Goal: Obtain resource: Download file/media

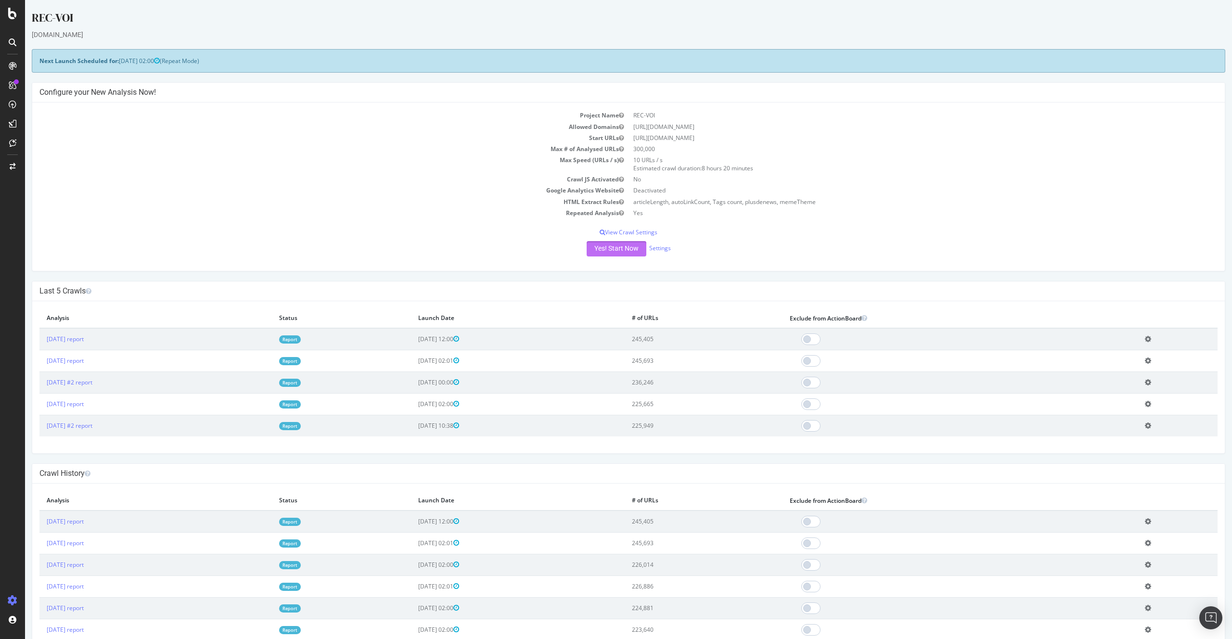
click at [626, 246] on button "Yes! Start Now" at bounding box center [617, 248] width 60 height 15
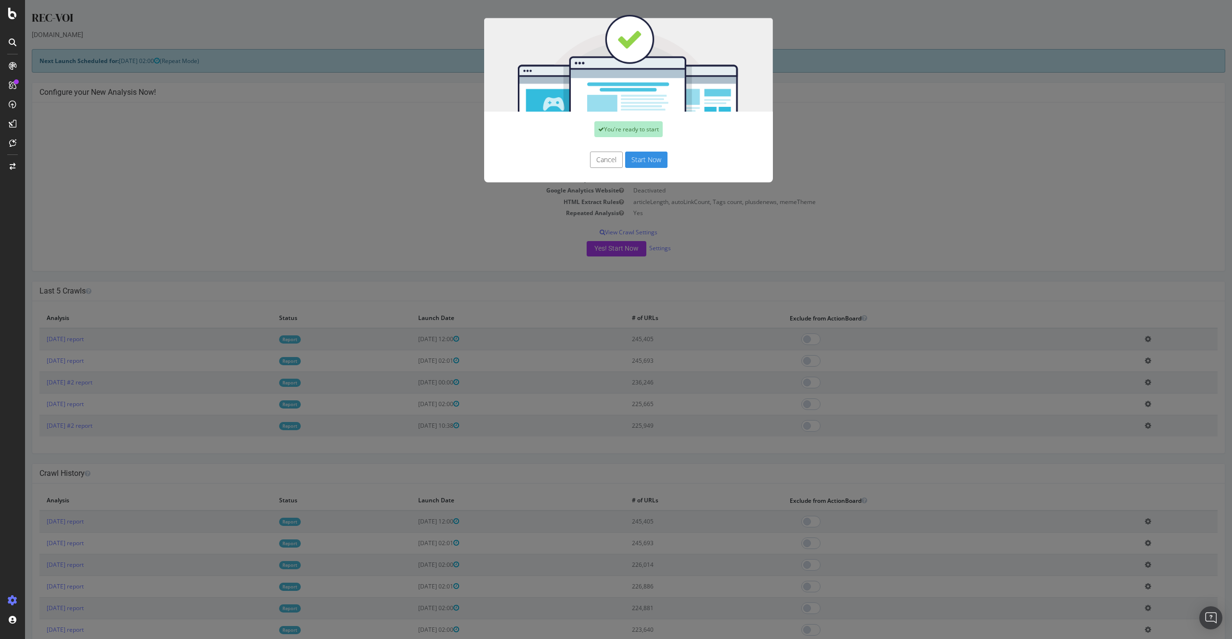
click at [641, 156] on button "Start Now" at bounding box center [646, 160] width 42 height 16
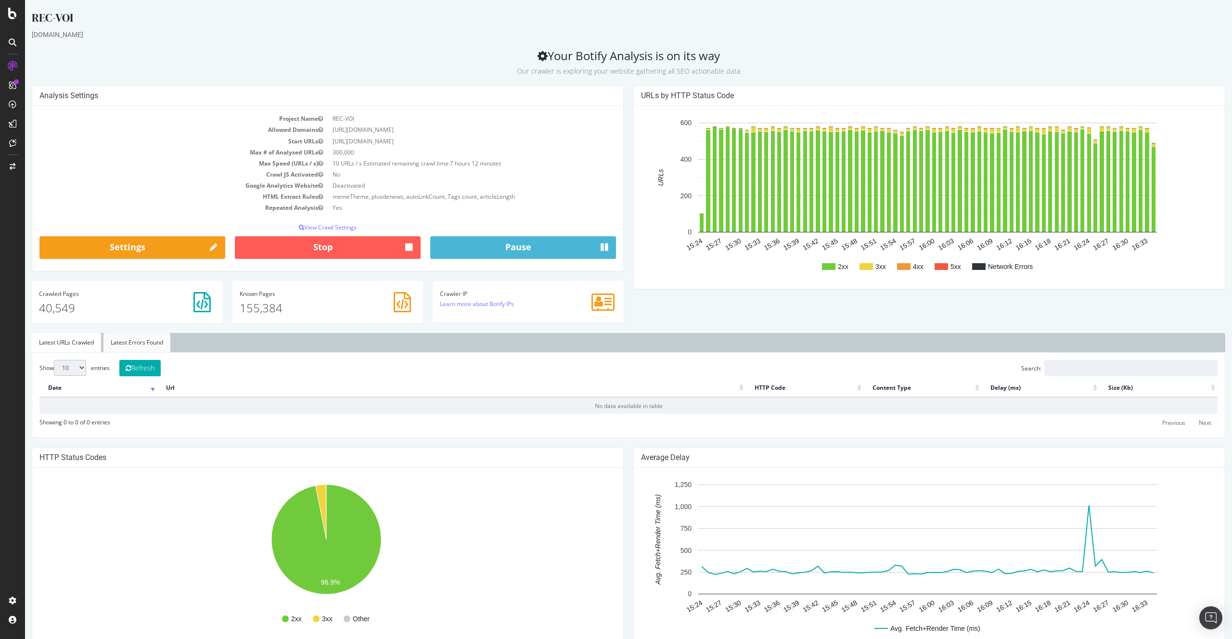
click at [138, 350] on link "Latest Errors Found" at bounding box center [136, 342] width 67 height 19
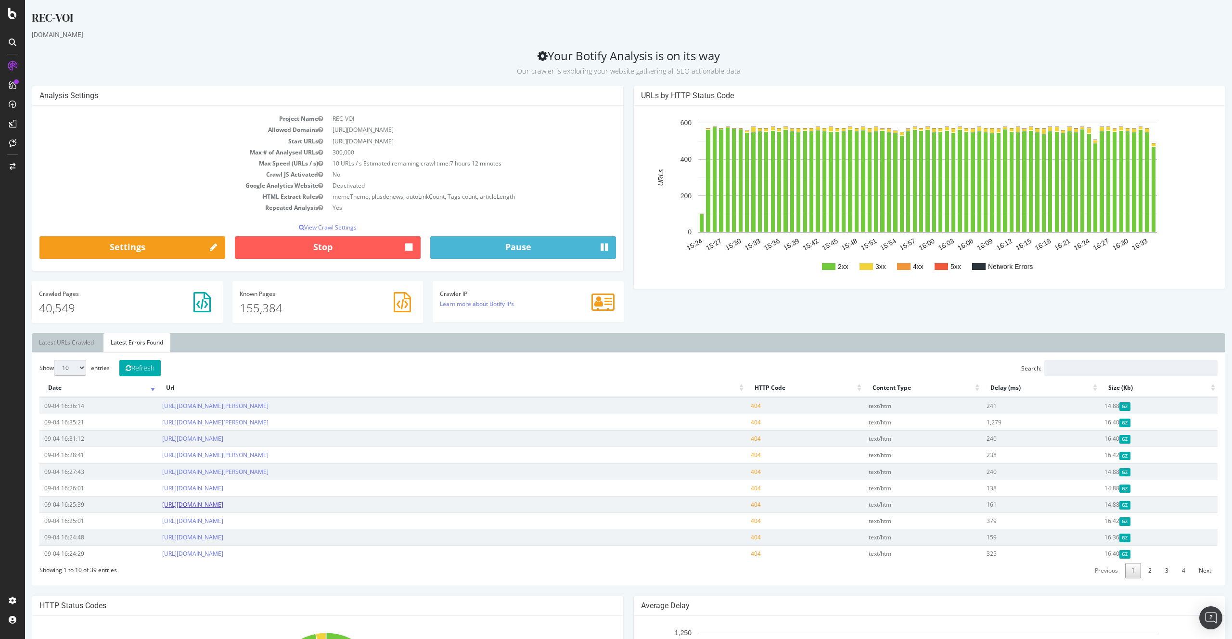
click at [223, 504] on link "https://www.voici.fr/bios-people/yann-le-pen" at bounding box center [192, 504] width 61 height 8
click at [339, 502] on td "https://www.voici.fr/bios-people/yann-le-pen" at bounding box center [451, 504] width 588 height 16
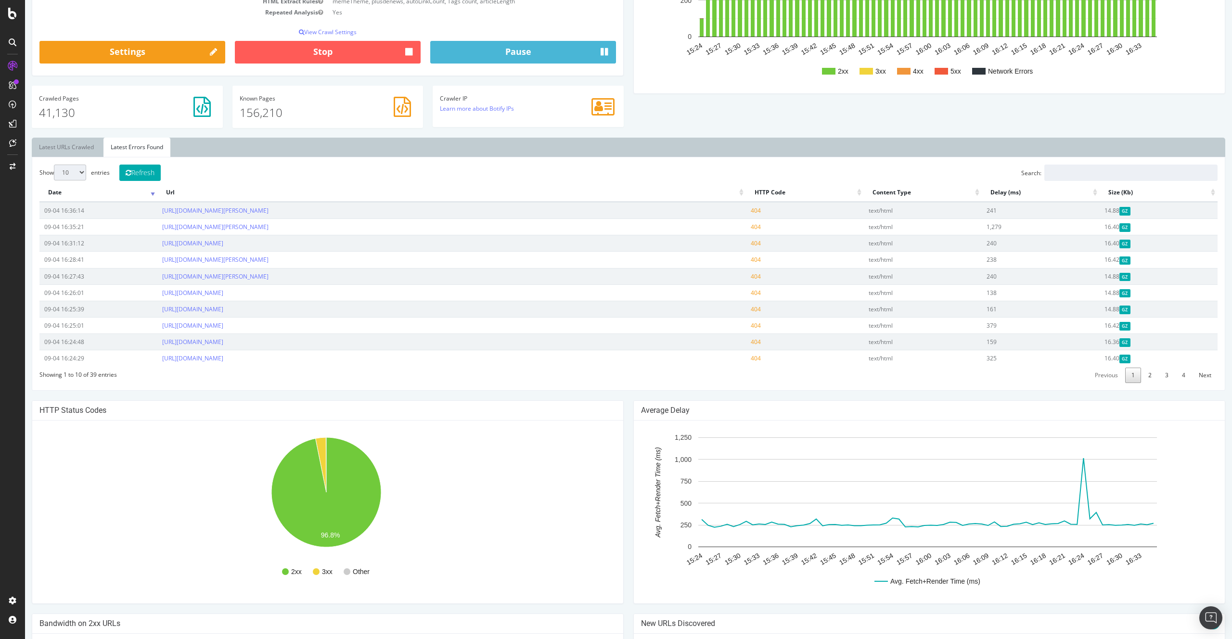
scroll to position [245, 0]
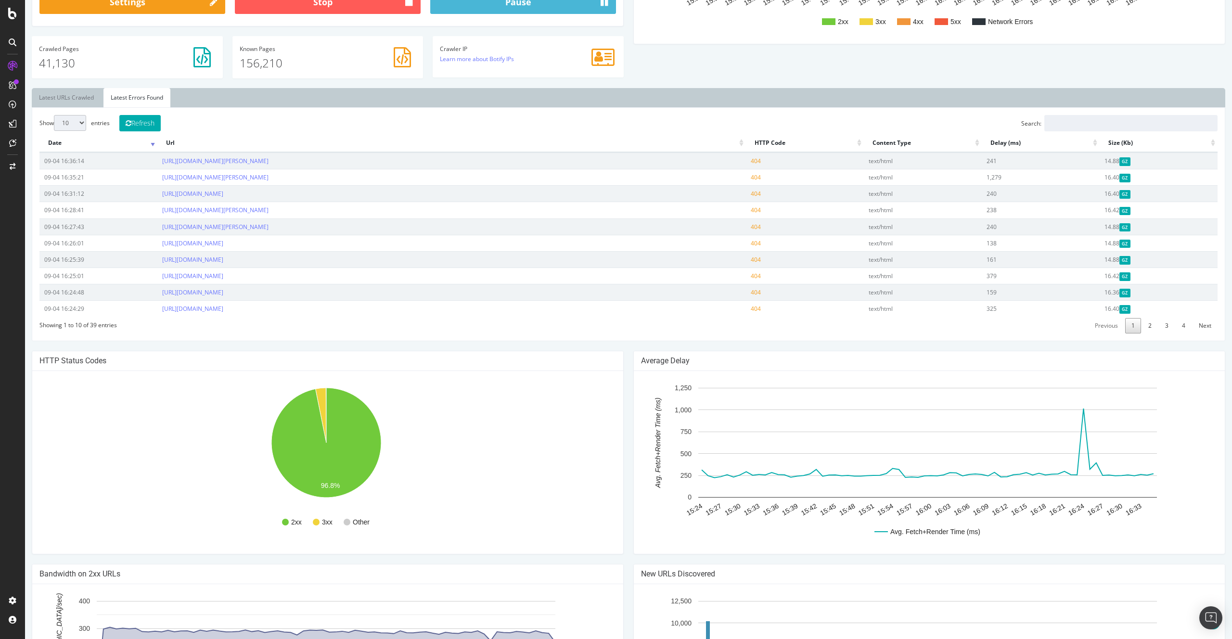
click at [763, 143] on th "HTTP Code" at bounding box center [805, 143] width 118 height 19
click at [772, 140] on th "HTTP Code" at bounding box center [805, 143] width 118 height 19
click at [268, 163] on link "https://www.voici.fr/bios-people/maurizio-remmert" at bounding box center [215, 161] width 106 height 8
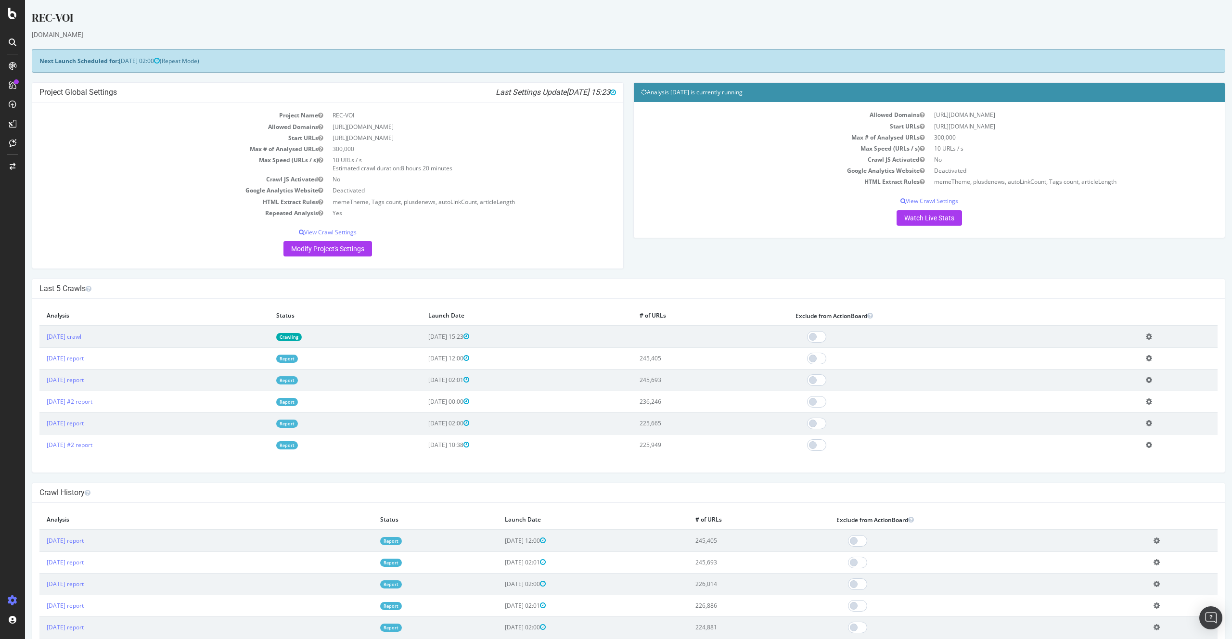
click at [329, 365] on td "Report" at bounding box center [345, 358] width 152 height 22
click at [298, 361] on link "Report" at bounding box center [287, 359] width 22 height 8
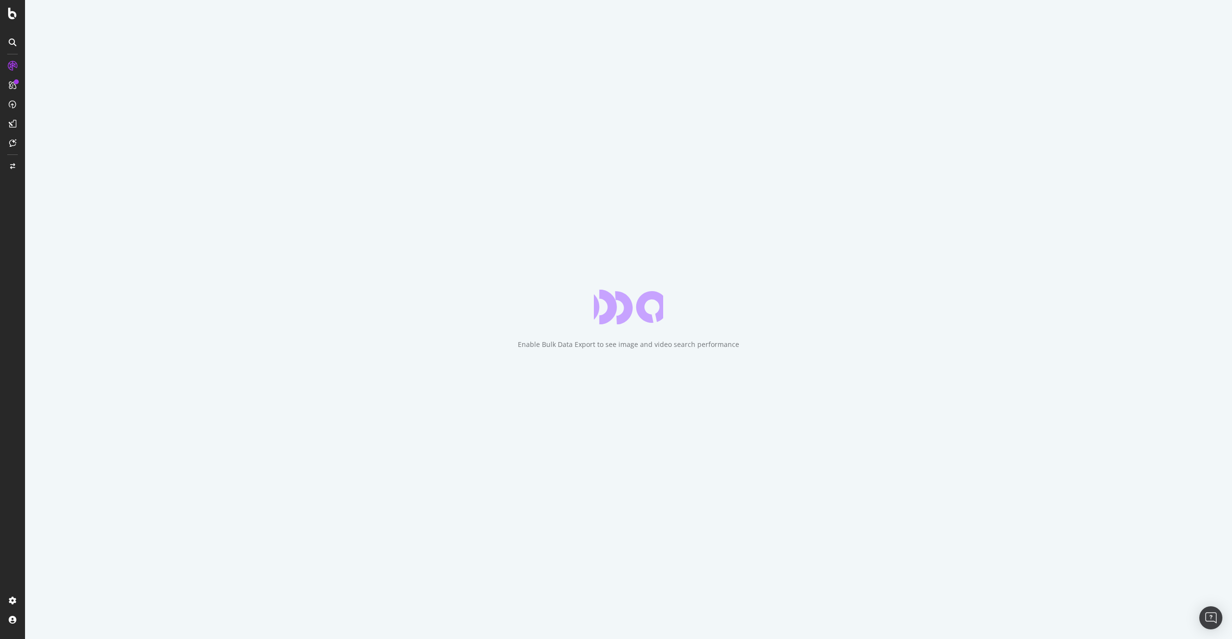
click at [489, 79] on div "Enable Bulk Data Export to see image and video search performance" at bounding box center [628, 319] width 1207 height 639
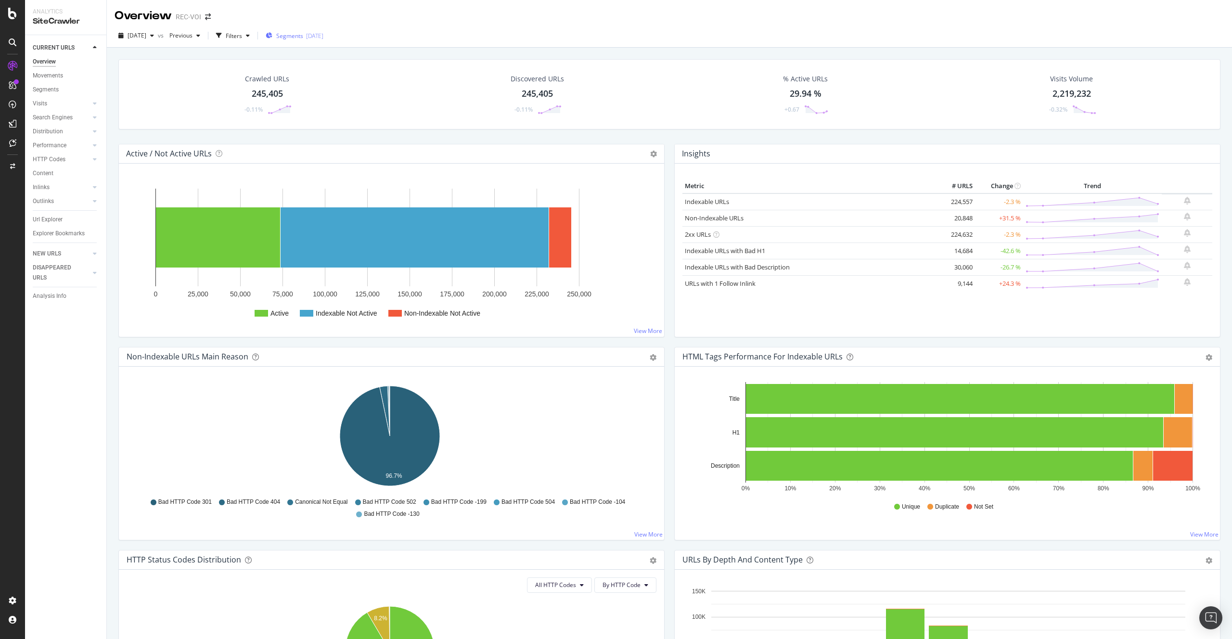
click at [303, 37] on span "Segments" at bounding box center [289, 36] width 27 height 8
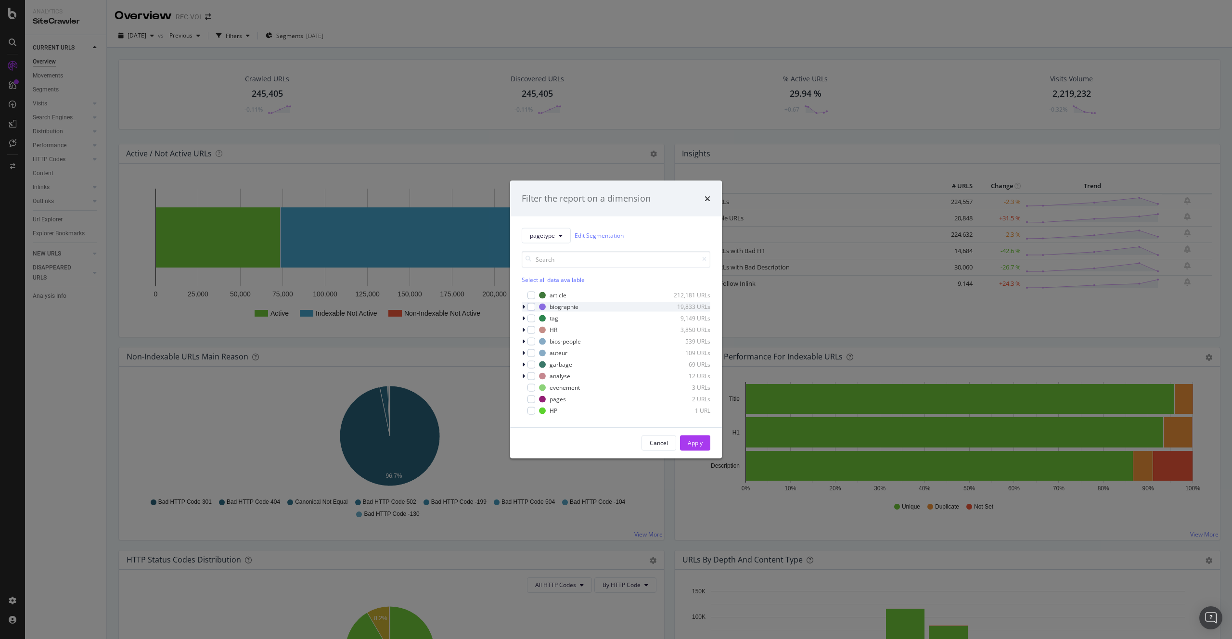
click at [523, 302] on div "modal" at bounding box center [525, 307] width 6 height 10
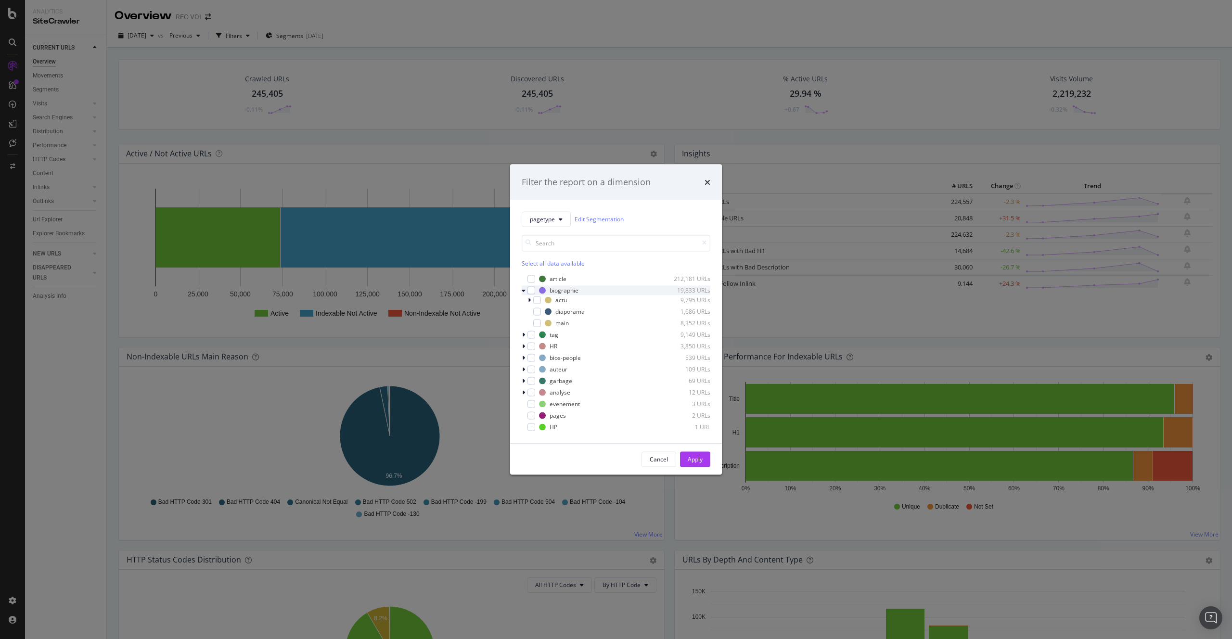
click at [524, 291] on icon "modal" at bounding box center [524, 290] width 4 height 6
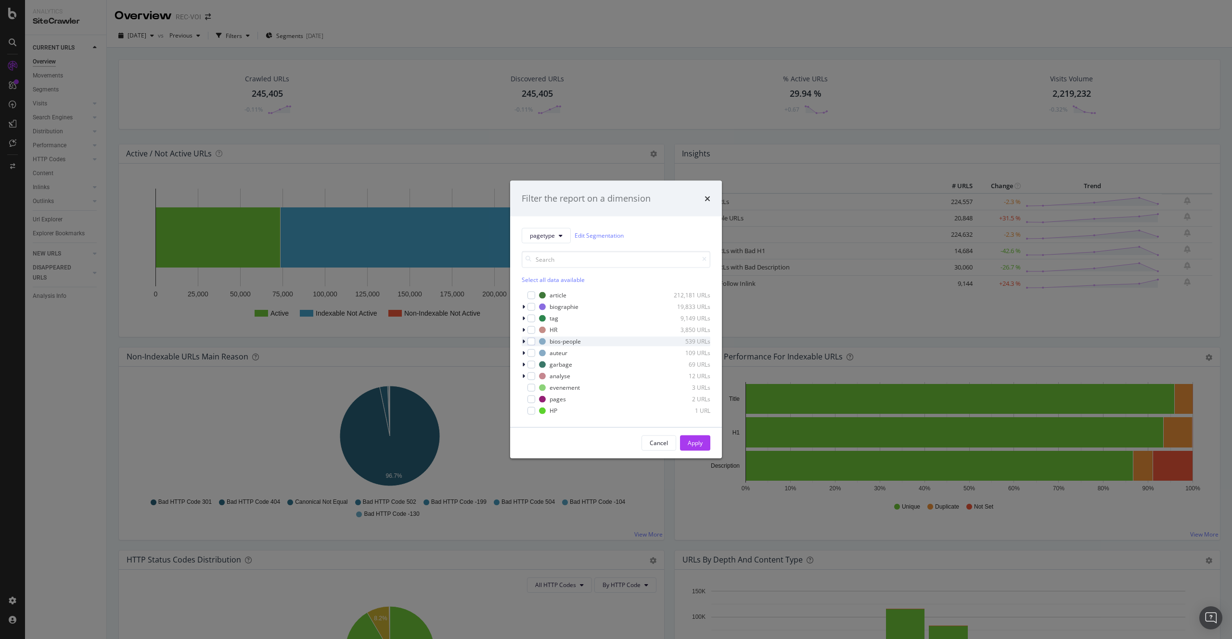
click at [524, 339] on icon "modal" at bounding box center [523, 341] width 3 height 6
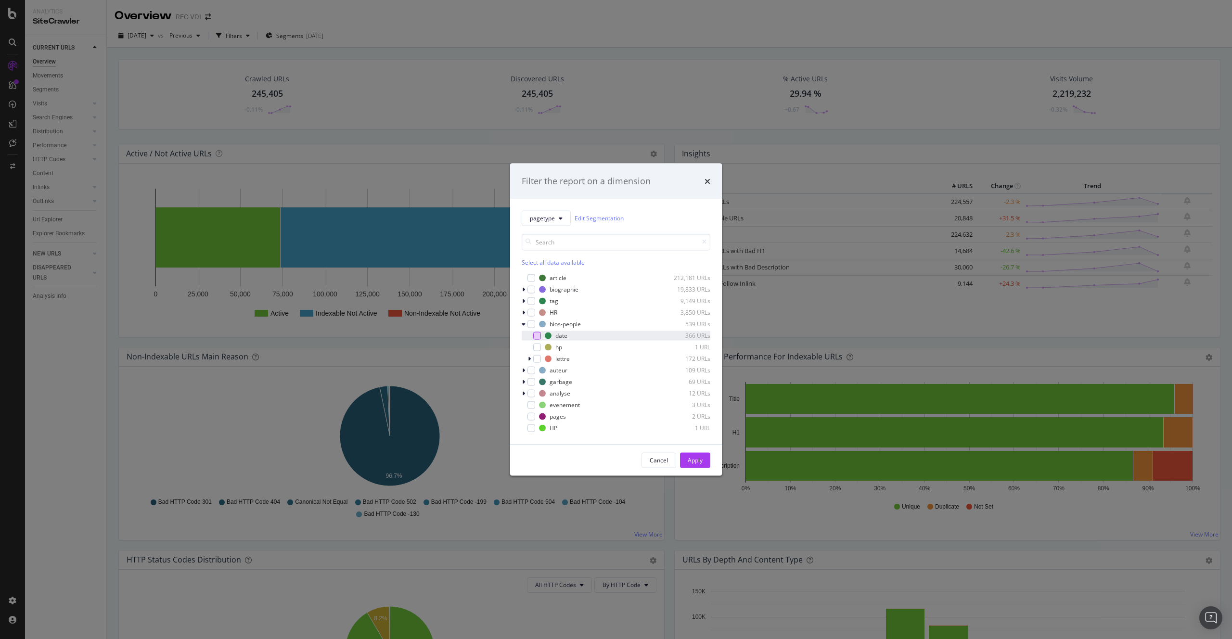
click at [536, 334] on div "modal" at bounding box center [537, 336] width 8 height 8
click at [536, 336] on icon "modal" at bounding box center [537, 335] width 4 height 5
click at [536, 336] on div "modal" at bounding box center [537, 336] width 8 height 8
click at [536, 336] on icon "modal" at bounding box center [537, 335] width 4 height 5
click at [527, 360] on div "modal" at bounding box center [530, 359] width 6 height 10
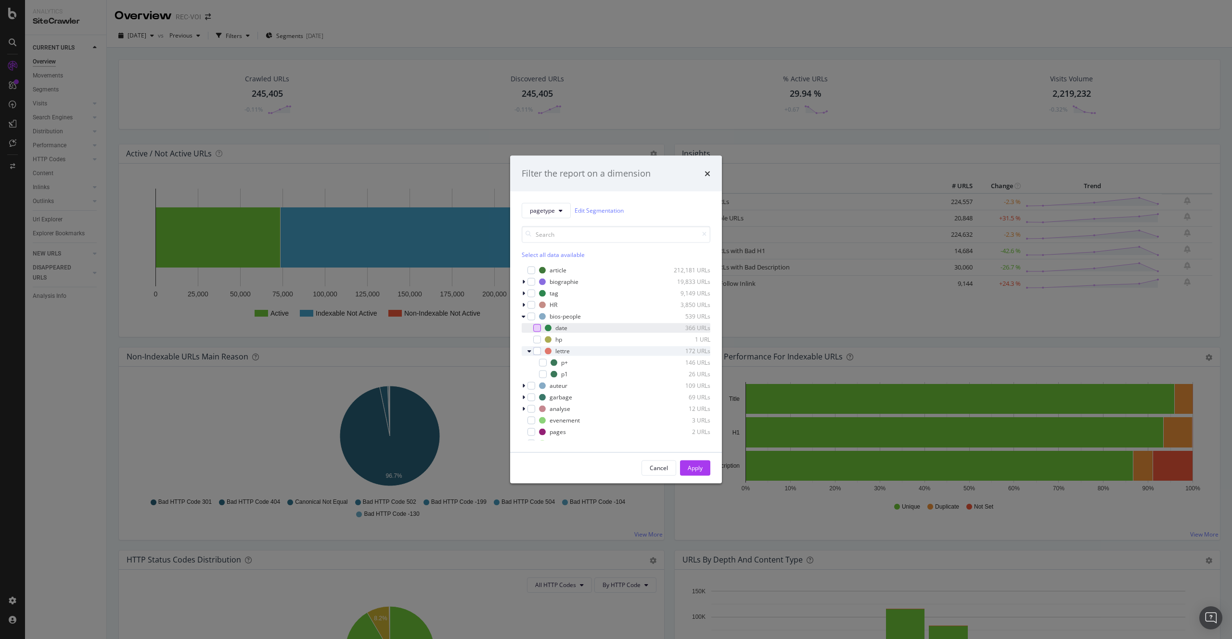
click at [531, 348] on div "modal" at bounding box center [530, 351] width 6 height 10
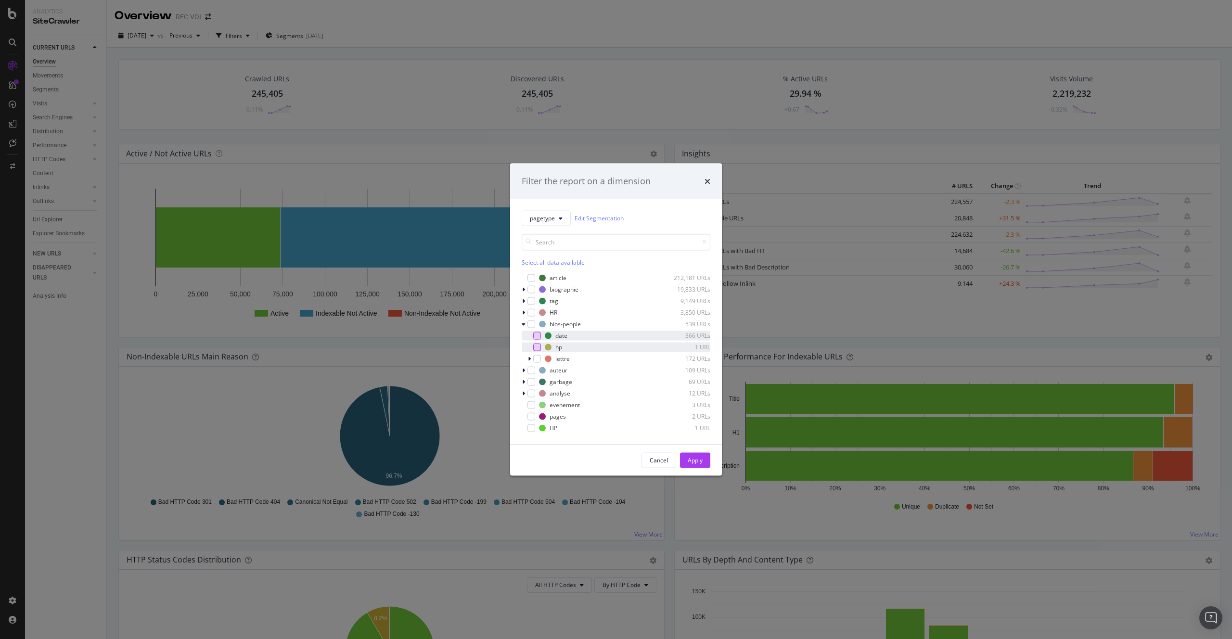
click at [536, 345] on div "modal" at bounding box center [537, 347] width 8 height 8
click at [536, 345] on icon "modal" at bounding box center [537, 347] width 4 height 5
click at [522, 325] on icon "modal" at bounding box center [524, 324] width 4 height 6
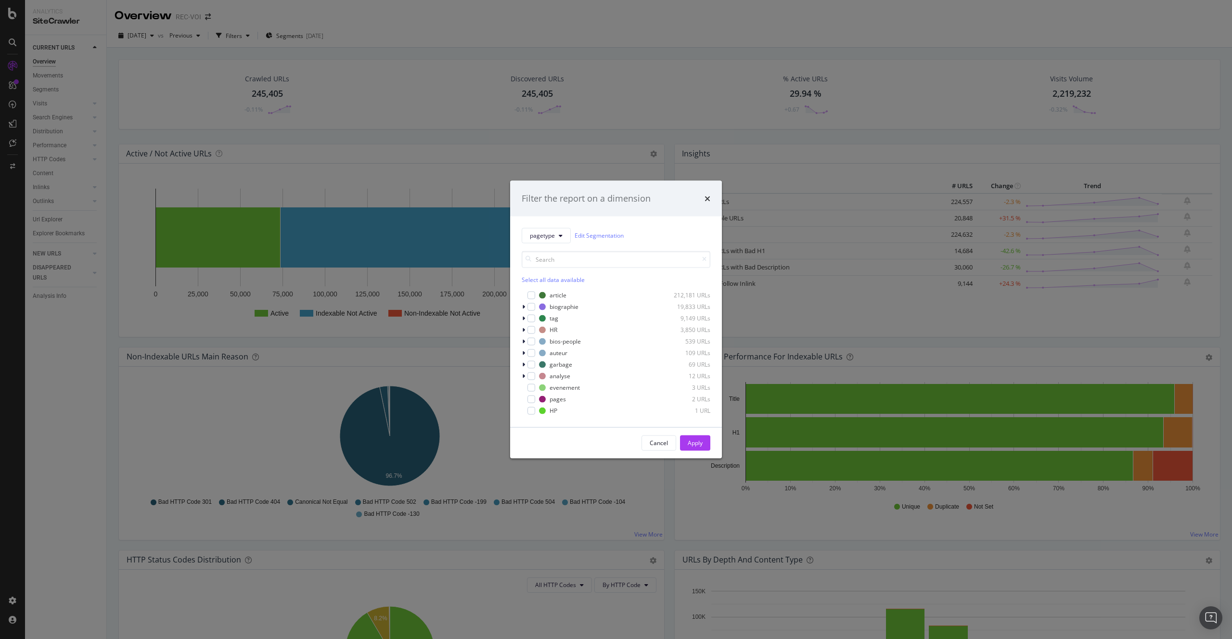
click at [520, 348] on div "pagetype Edit Segmentation Select all data available article 212,181 URLs biogr…" at bounding box center [616, 321] width 212 height 211
click at [523, 352] on icon "modal" at bounding box center [523, 353] width 3 height 6
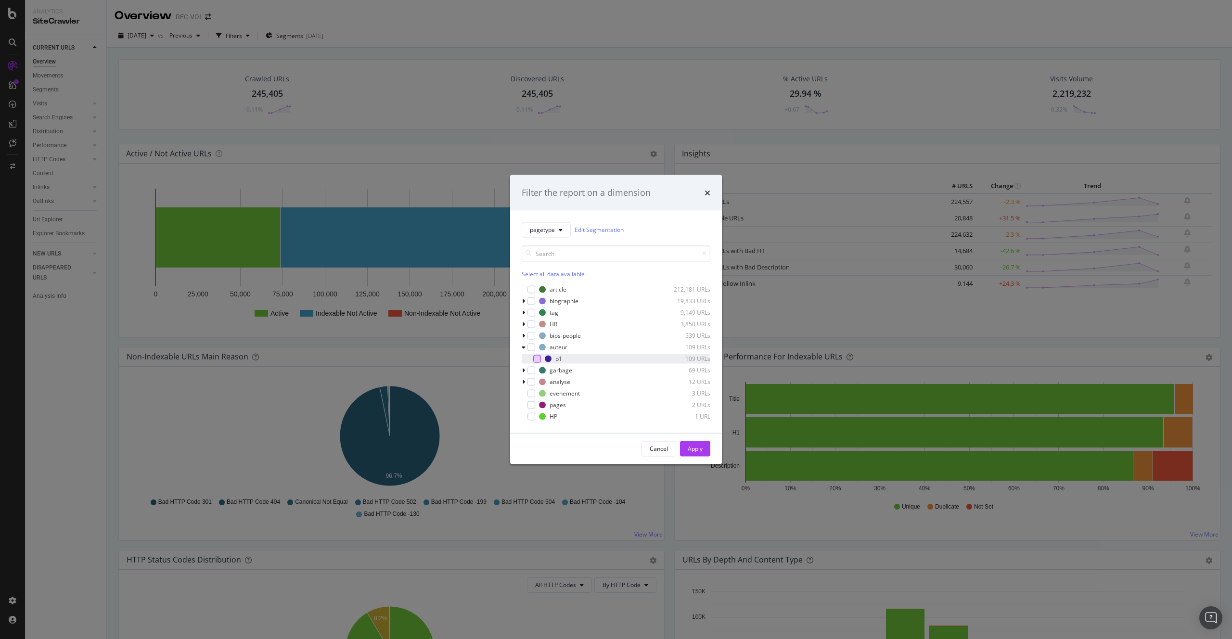
click at [535, 355] on div "modal" at bounding box center [537, 359] width 8 height 8
click at [693, 447] on div "Apply" at bounding box center [695, 449] width 15 height 8
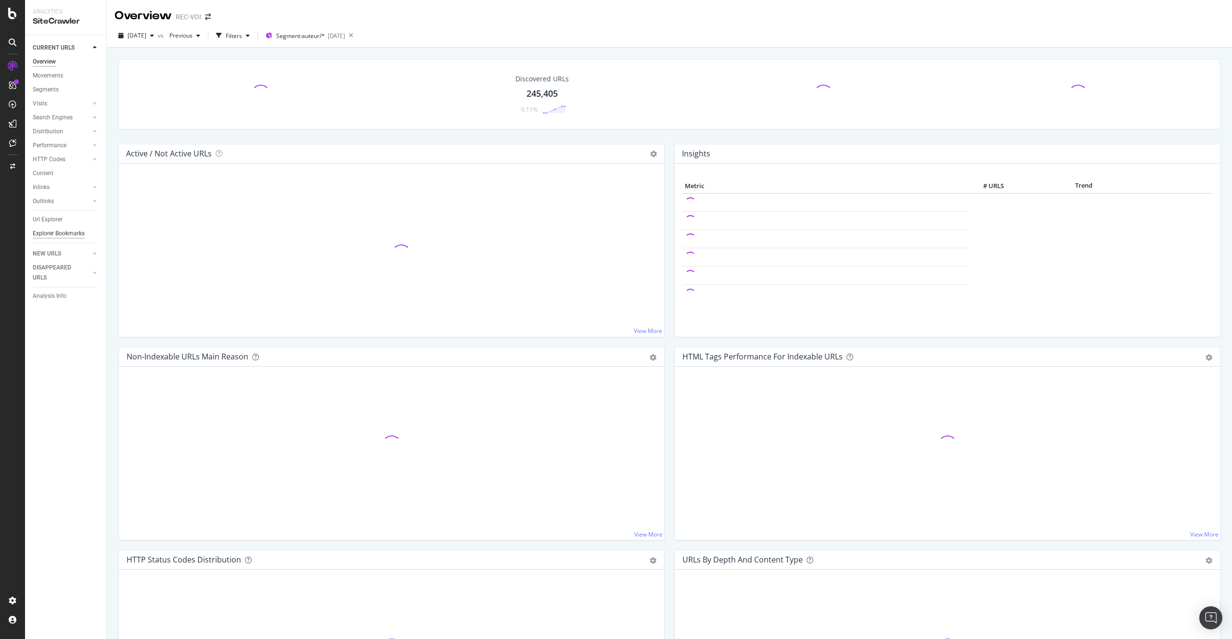
click at [50, 230] on div "Explorer Bookmarks" at bounding box center [59, 234] width 52 height 10
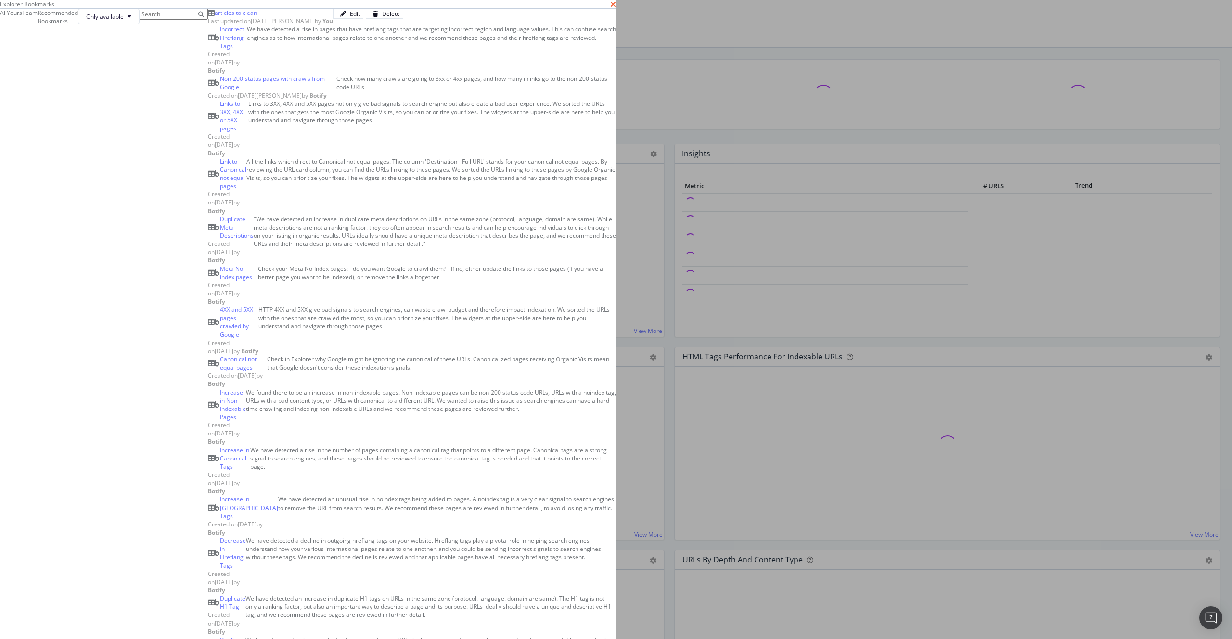
click at [616, 8] on icon "times" at bounding box center [613, 4] width 6 height 8
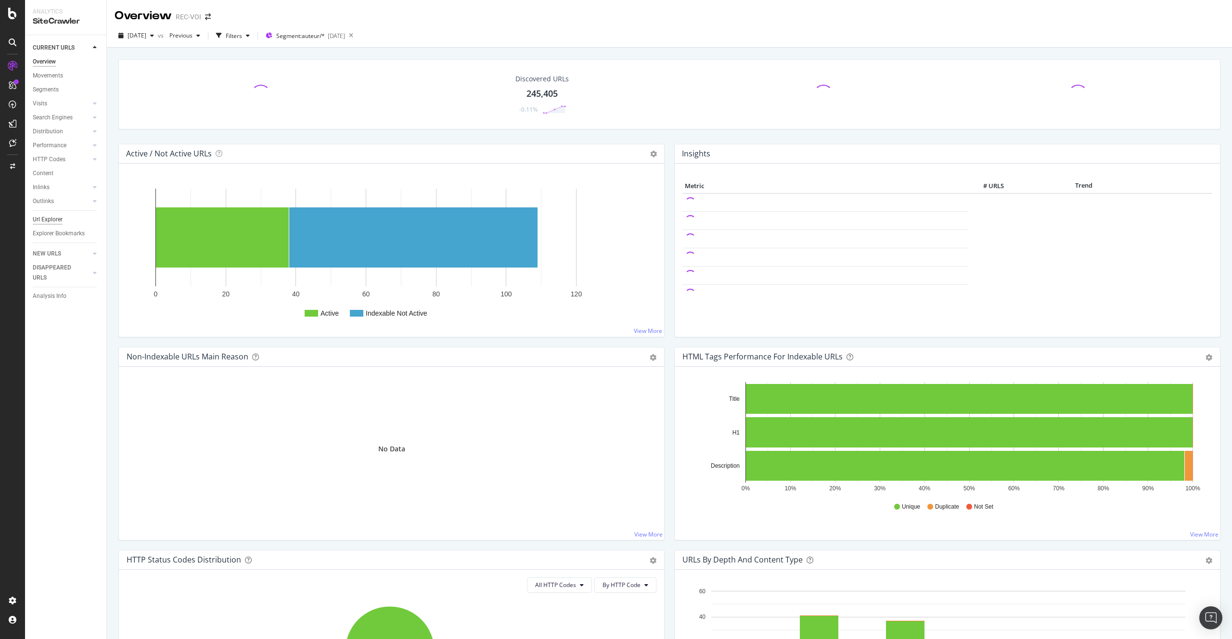
click at [50, 220] on div "Url Explorer" at bounding box center [48, 220] width 30 height 10
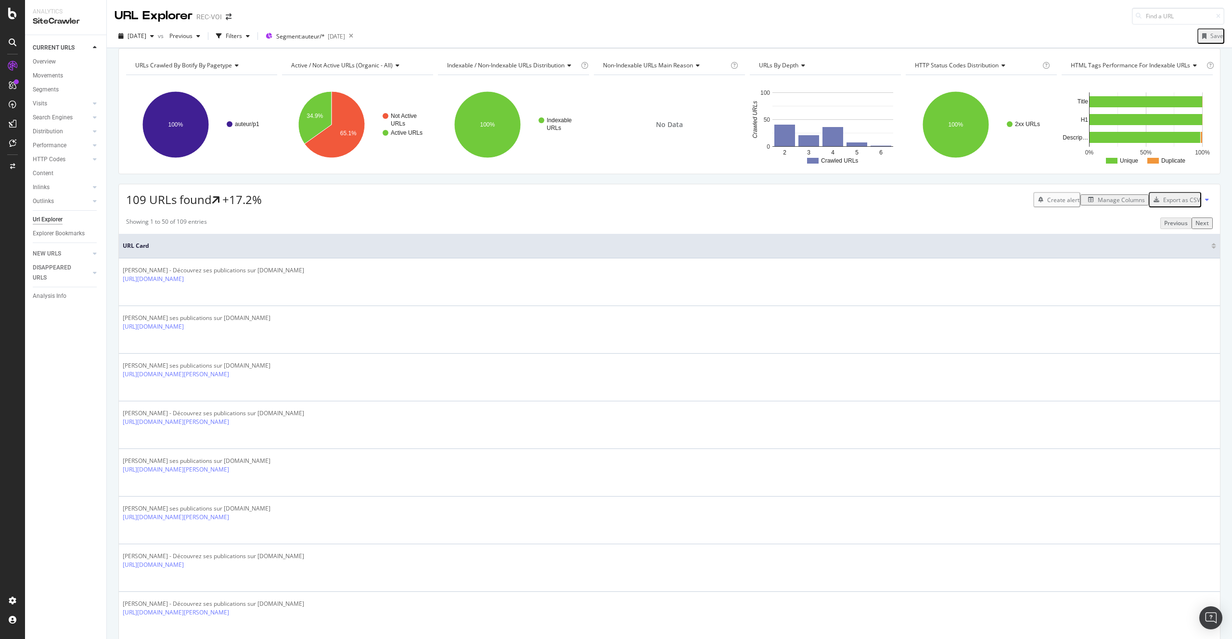
click at [1110, 204] on div "Manage Columns" at bounding box center [1121, 200] width 47 height 8
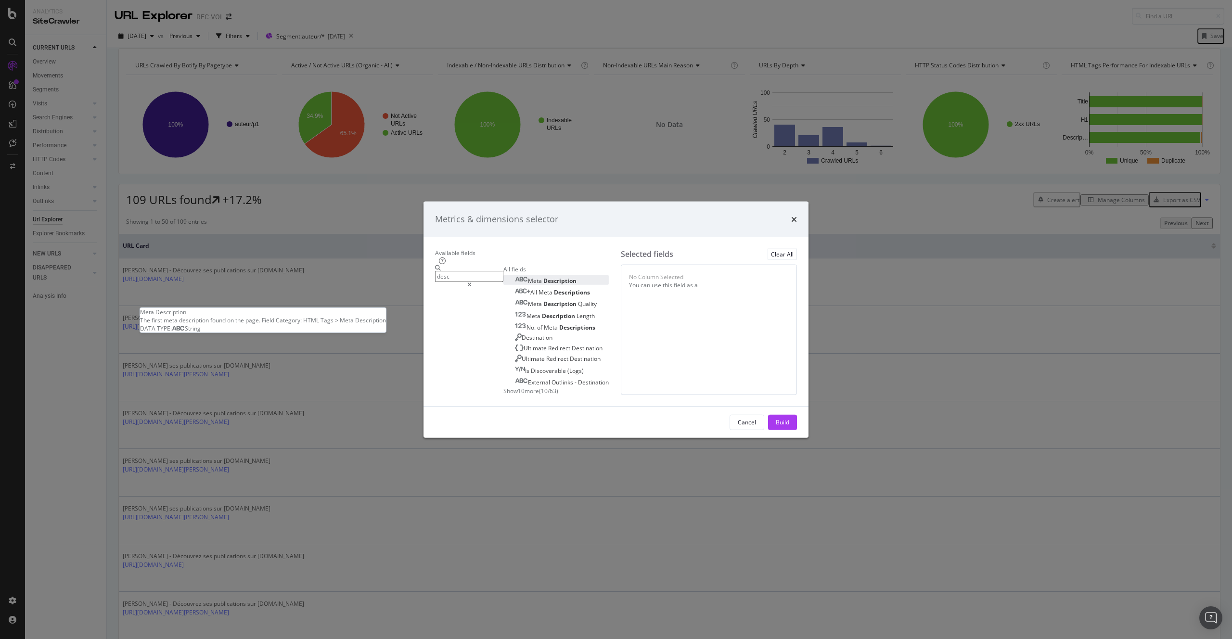
type input "desc"
click at [515, 277] on div "Meta Description" at bounding box center [546, 281] width 62 height 8
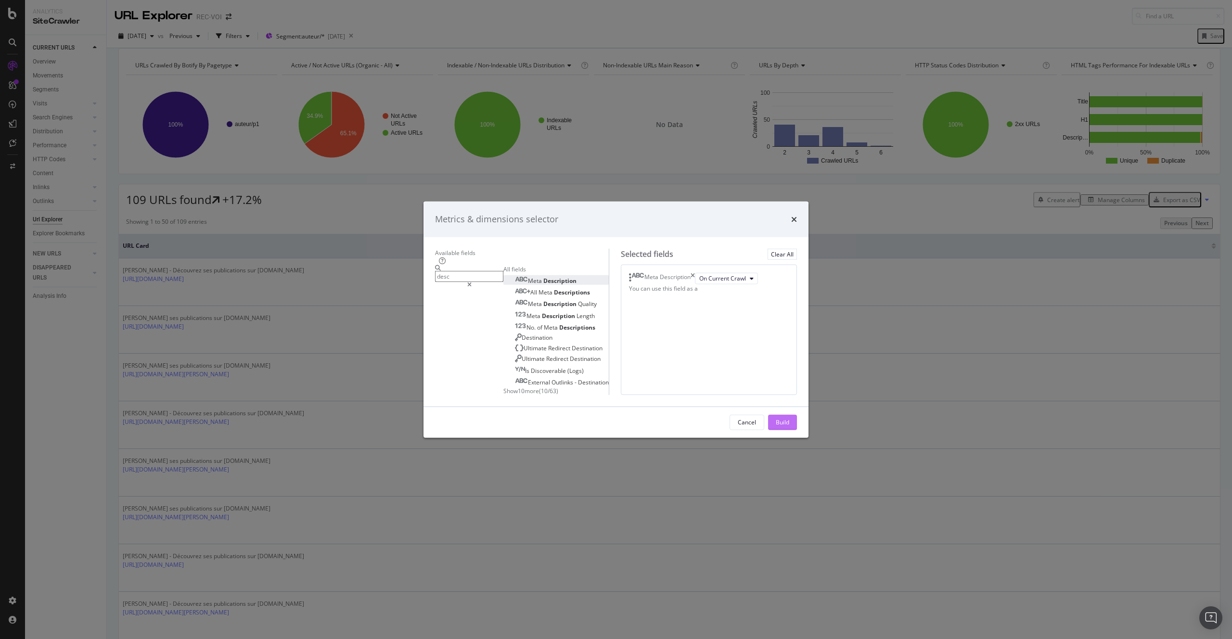
click at [789, 426] on div "Build" at bounding box center [782, 422] width 13 height 8
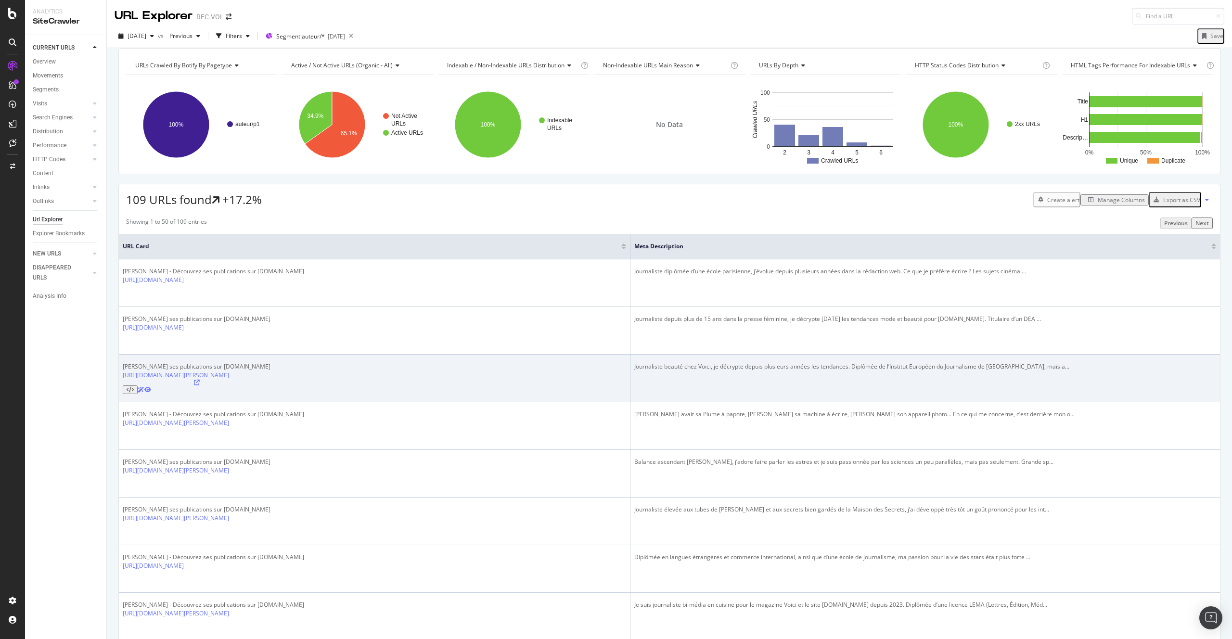
click at [714, 362] on td "Journaliste beauté chez Voici, je décrypte depuis plusieurs années les tendance…" at bounding box center [924, 379] width 589 height 48
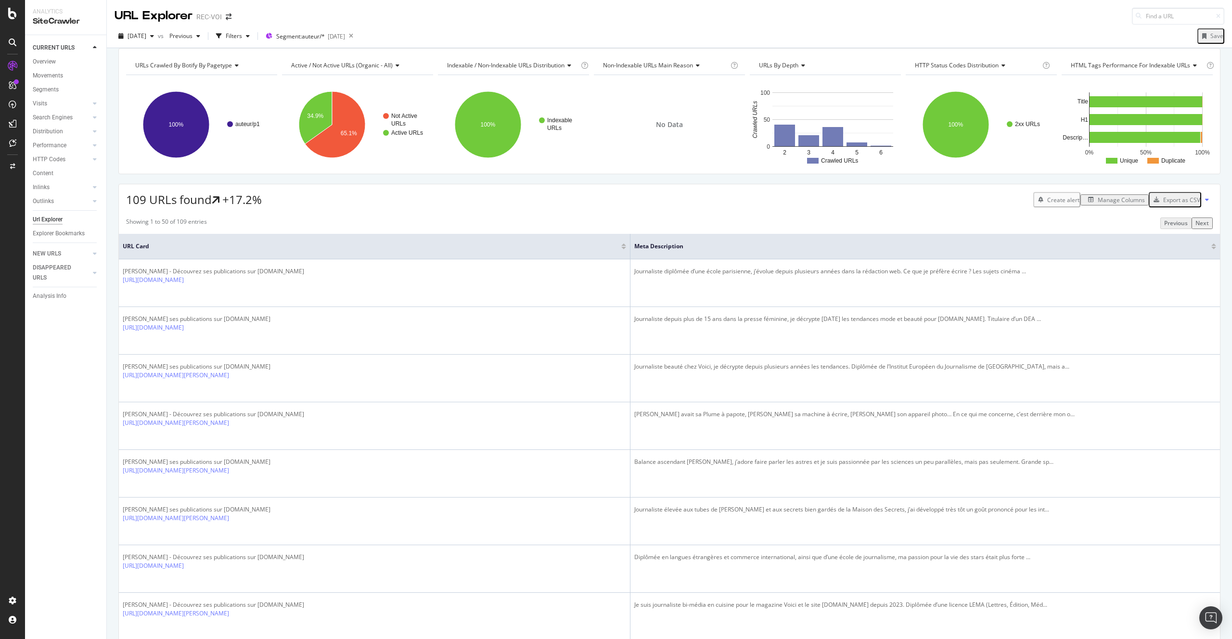
click at [1183, 204] on div "Export as CSV" at bounding box center [1181, 200] width 37 height 8
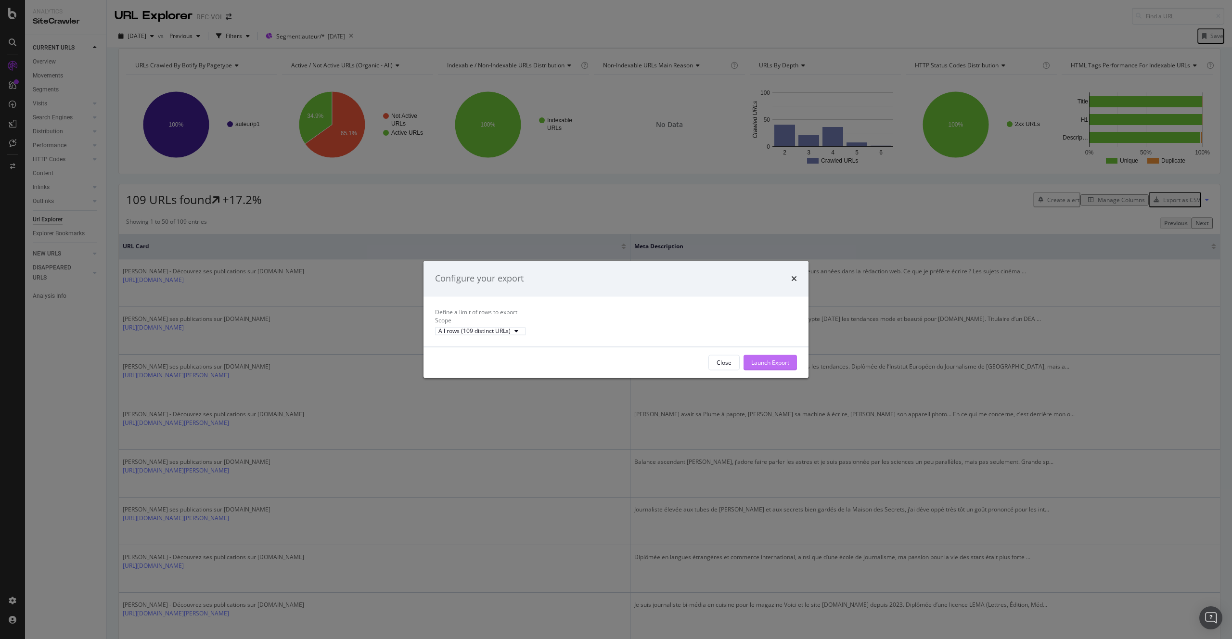
click at [762, 367] on div "Launch Export" at bounding box center [770, 362] width 38 height 8
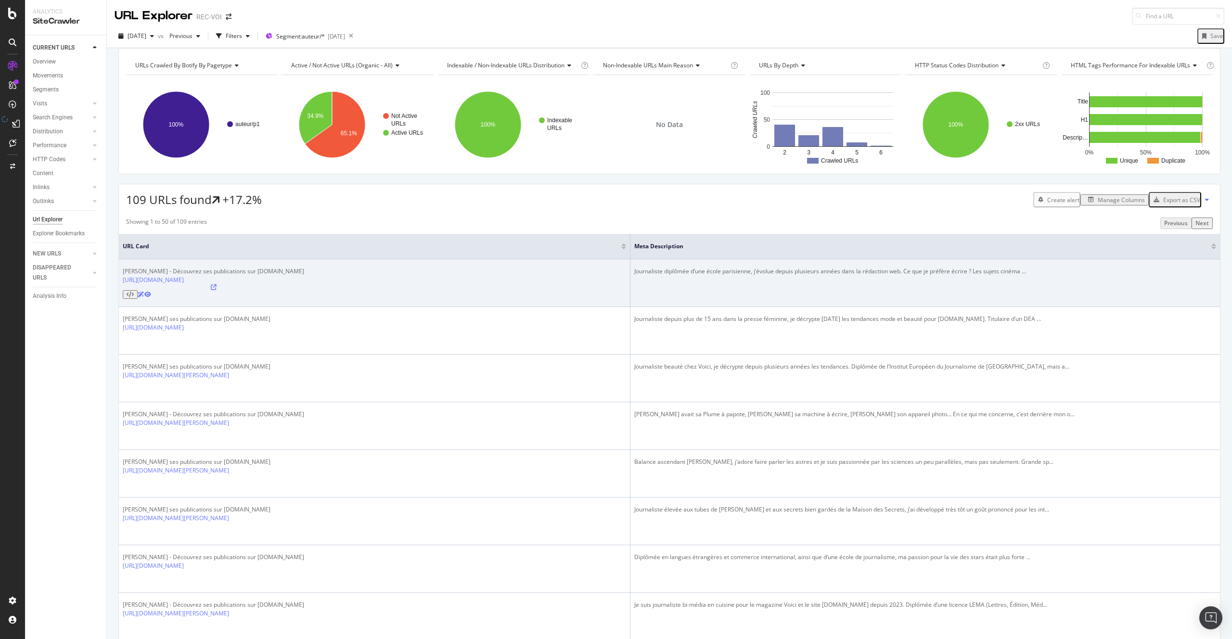
click at [635, 276] on div "Journaliste diplômée d’une école parisienne, j’évolue depuis plusieurs années d…" at bounding box center [925, 271] width 582 height 9
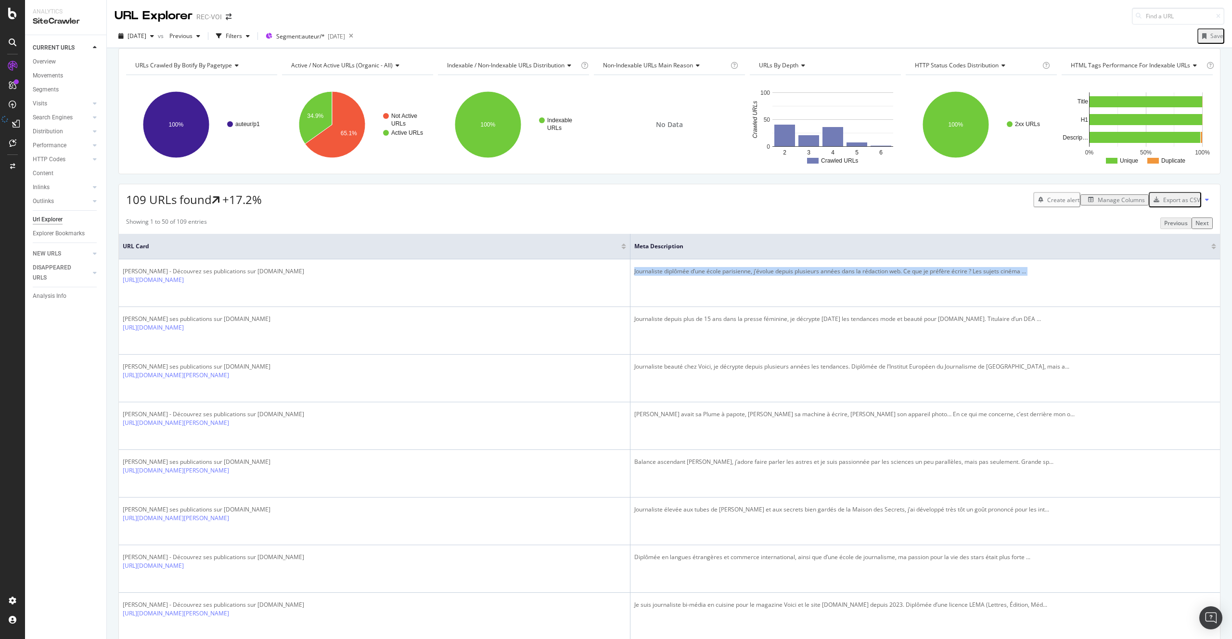
copy tbody "Journaliste diplômée d’une école parisienne, j’évolue depuis plusieurs années d…"
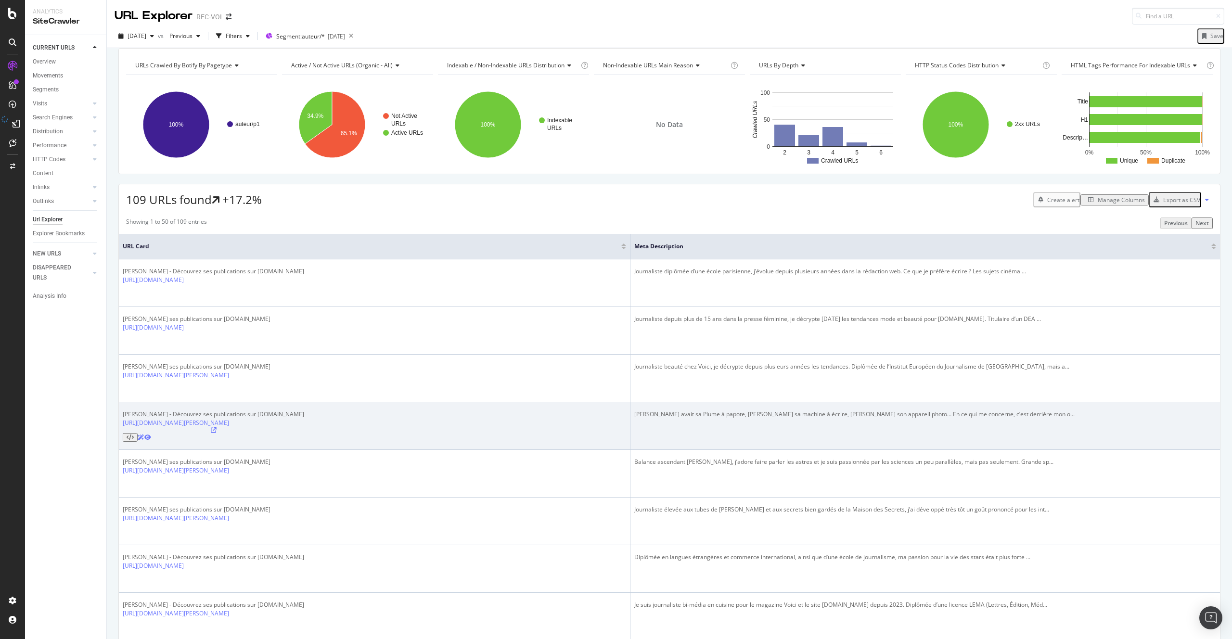
click at [659, 402] on td "Rita Skeeter avait sa Plume à papote, Loïs Lane sa machine à écrire, Veronica M…" at bounding box center [924, 426] width 589 height 48
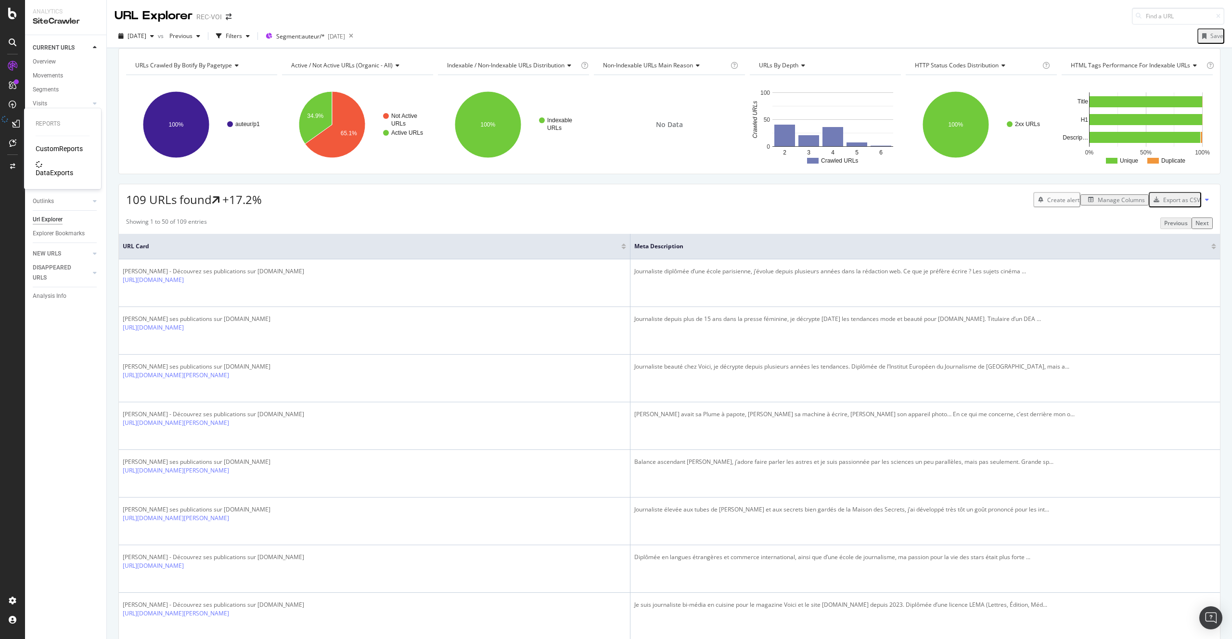
click at [54, 159] on div "CustomReports DataExports" at bounding box center [63, 161] width 54 height 34
click at [55, 168] on div "DataExports" at bounding box center [55, 173] width 38 height 10
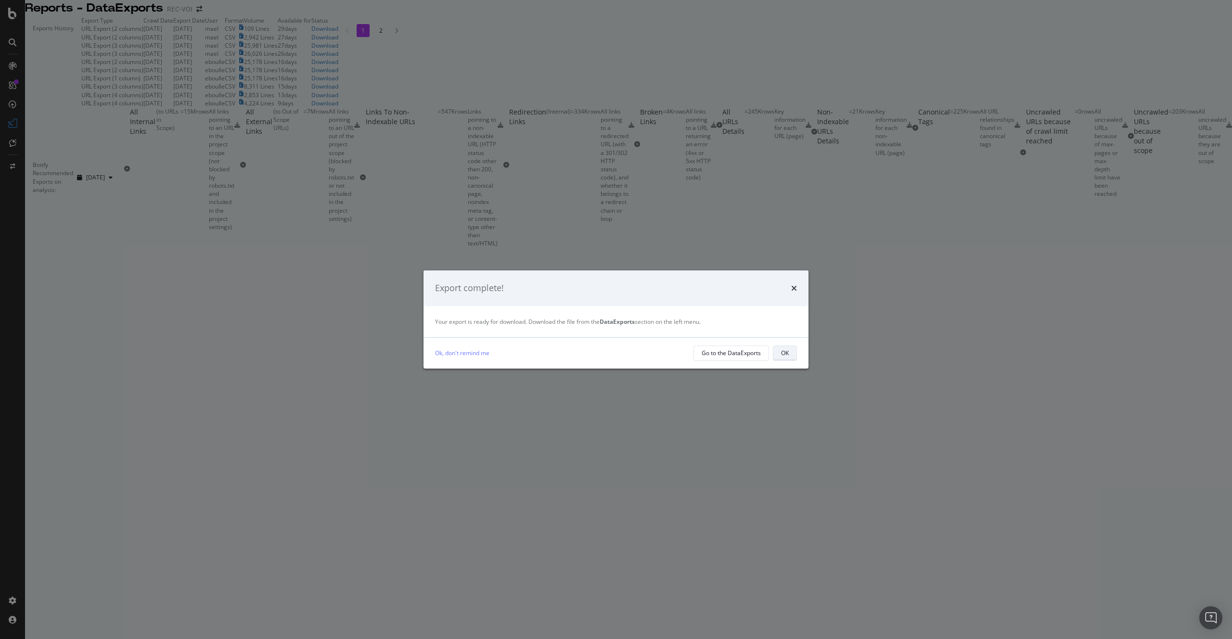
click at [779, 353] on button "OK" at bounding box center [785, 352] width 24 height 15
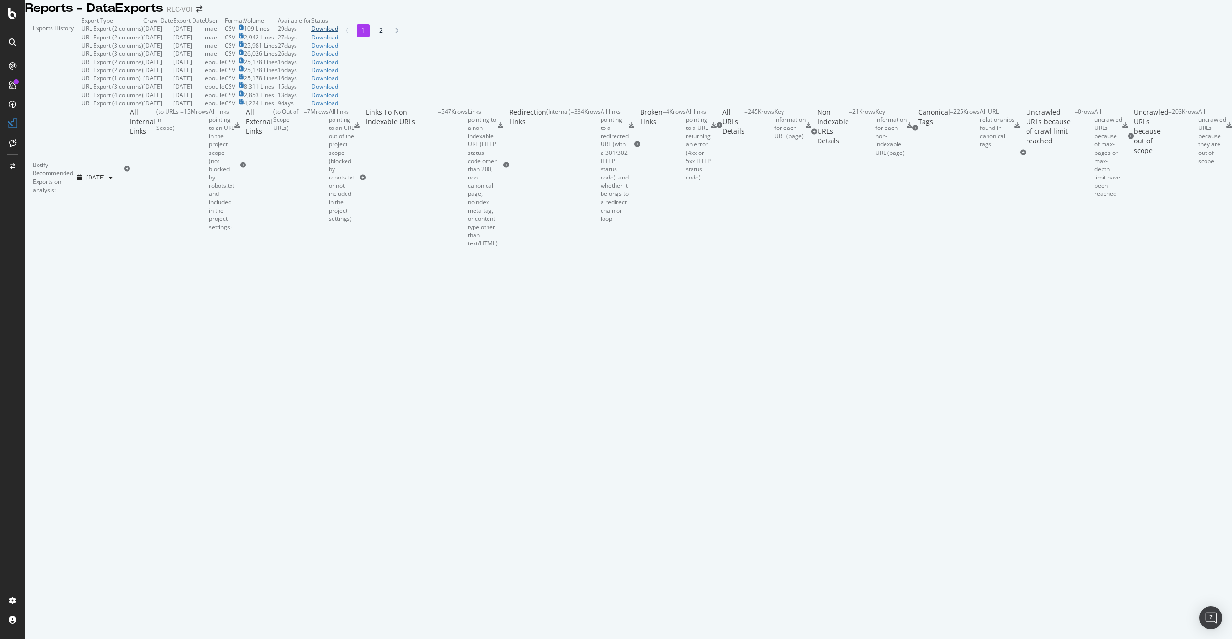
click at [338, 33] on div "Download" at bounding box center [324, 29] width 27 height 8
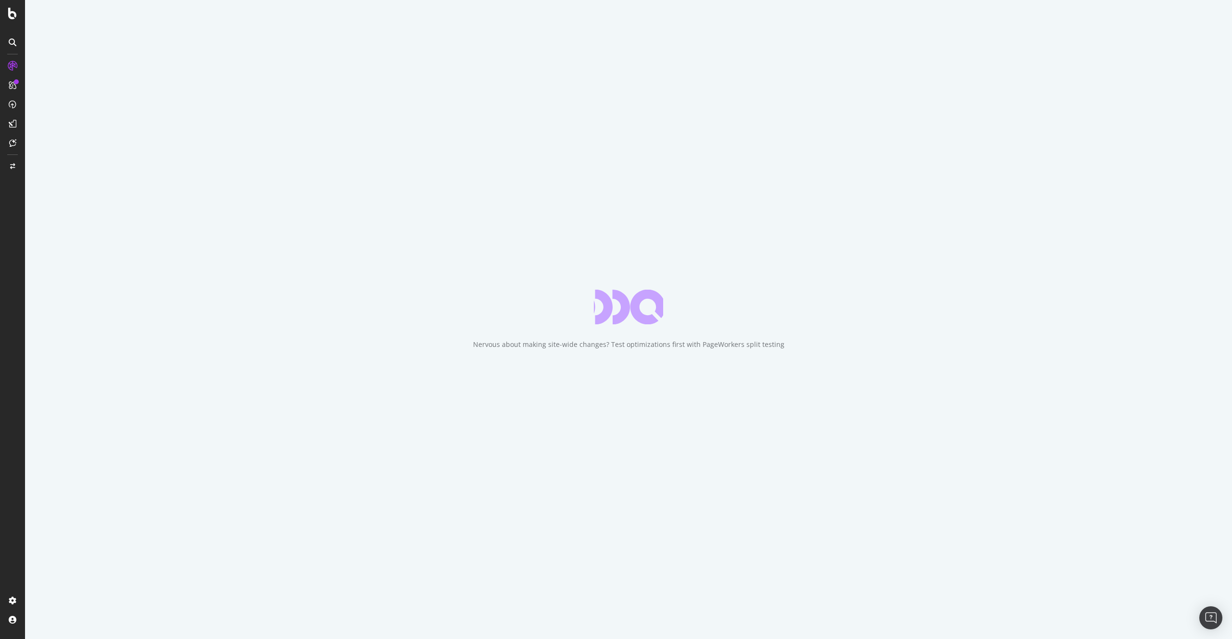
click at [368, 98] on div "Nervous about making site-wide changes? Test optimizations first with PageWorke…" at bounding box center [628, 319] width 1207 height 639
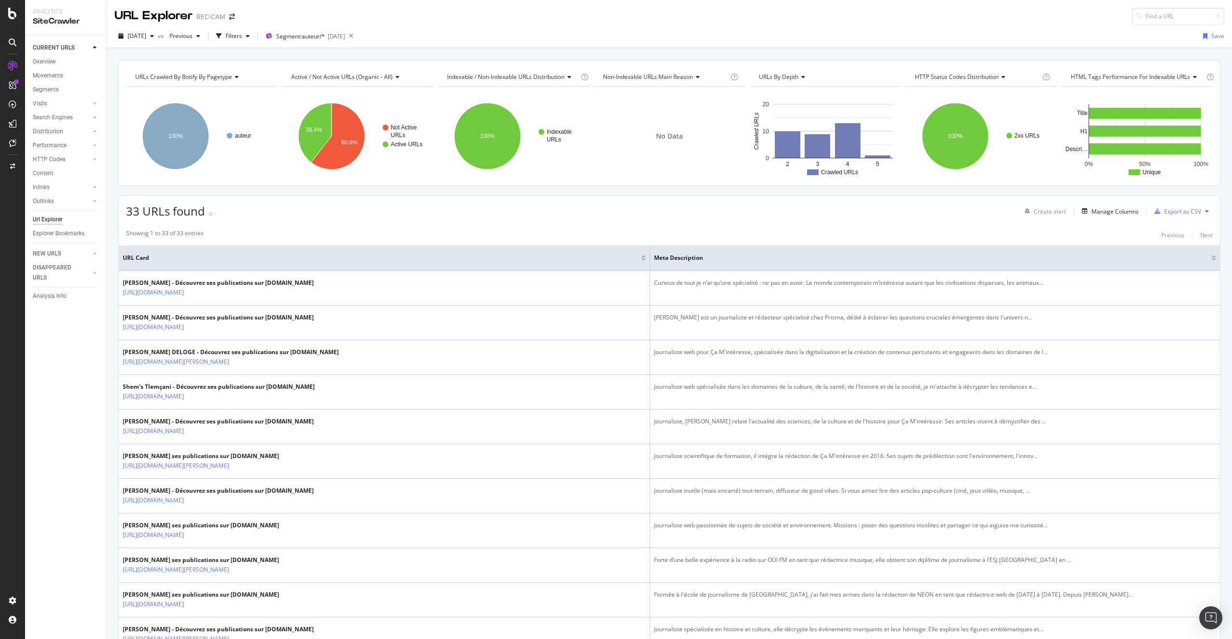
click at [485, 236] on div "Showing 1 to 33 of 33 entries Previous Next" at bounding box center [669, 235] width 1101 height 12
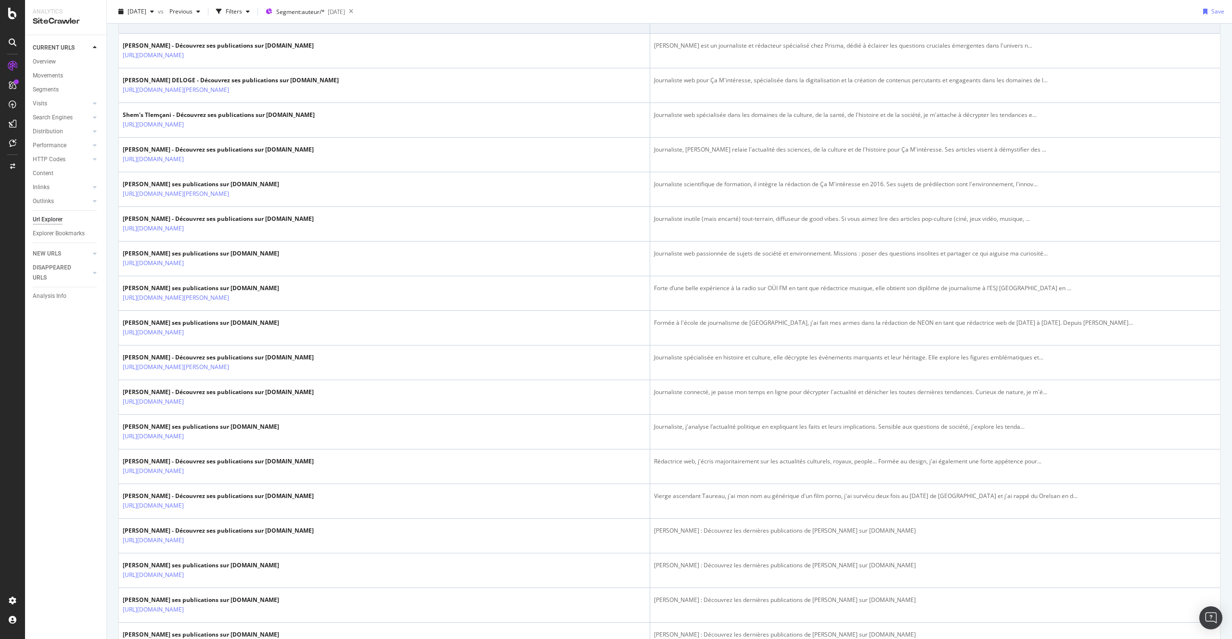
scroll to position [25, 0]
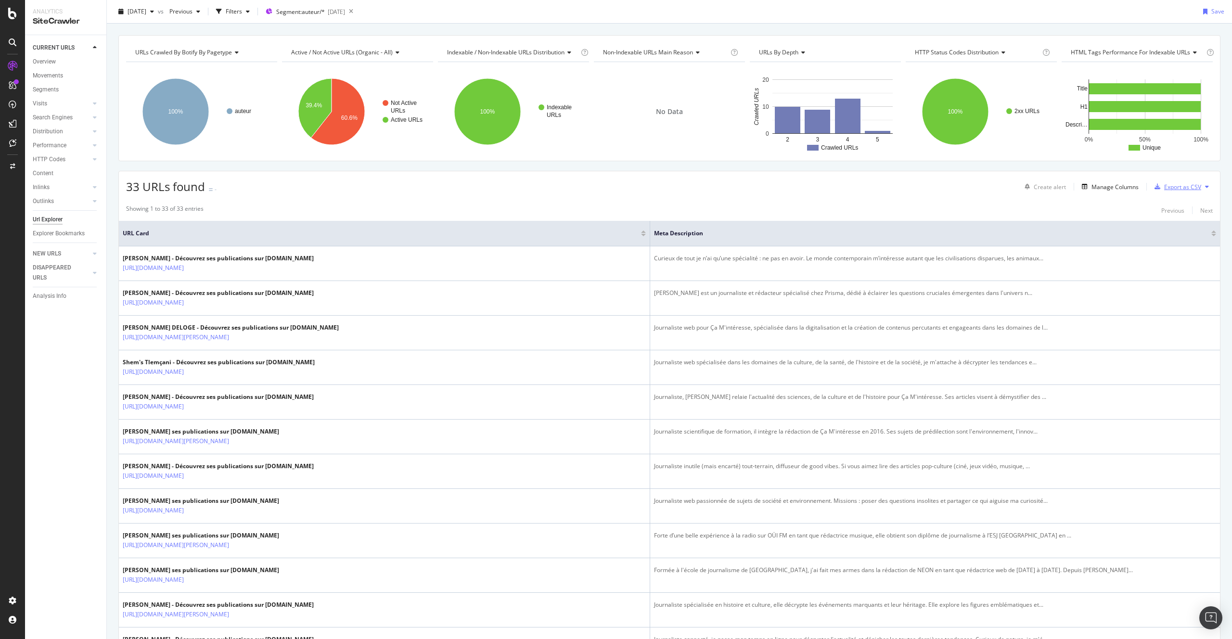
click at [1170, 194] on button "Export as CSV" at bounding box center [1175, 186] width 51 height 15
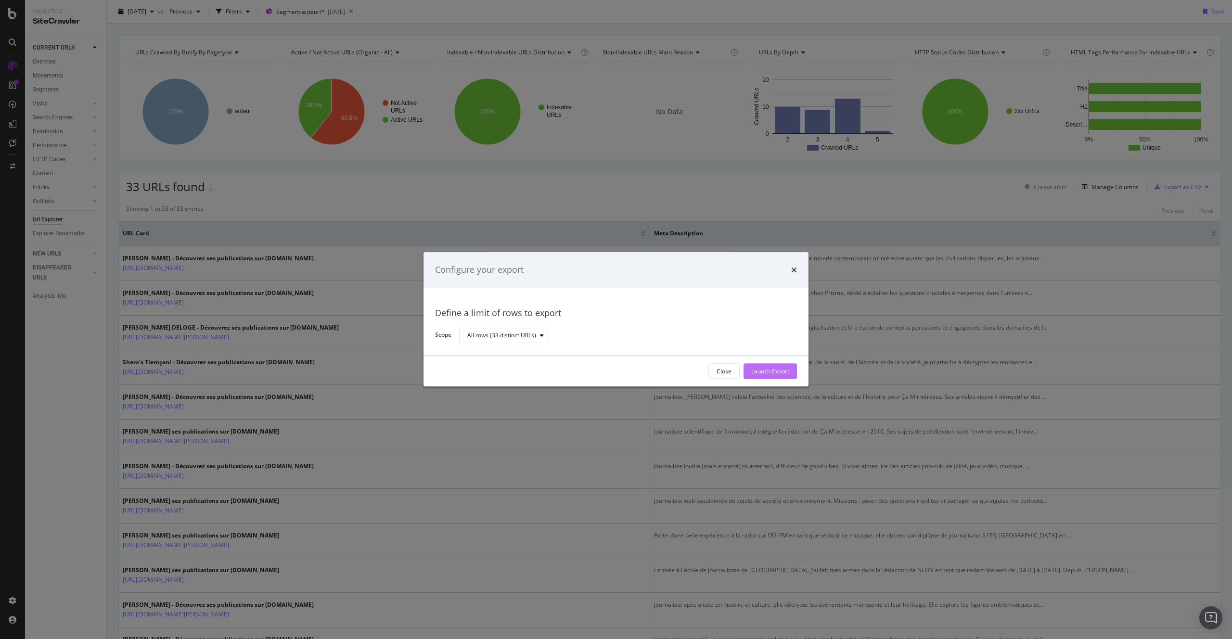
click at [762, 370] on div "Launch Export" at bounding box center [770, 371] width 38 height 8
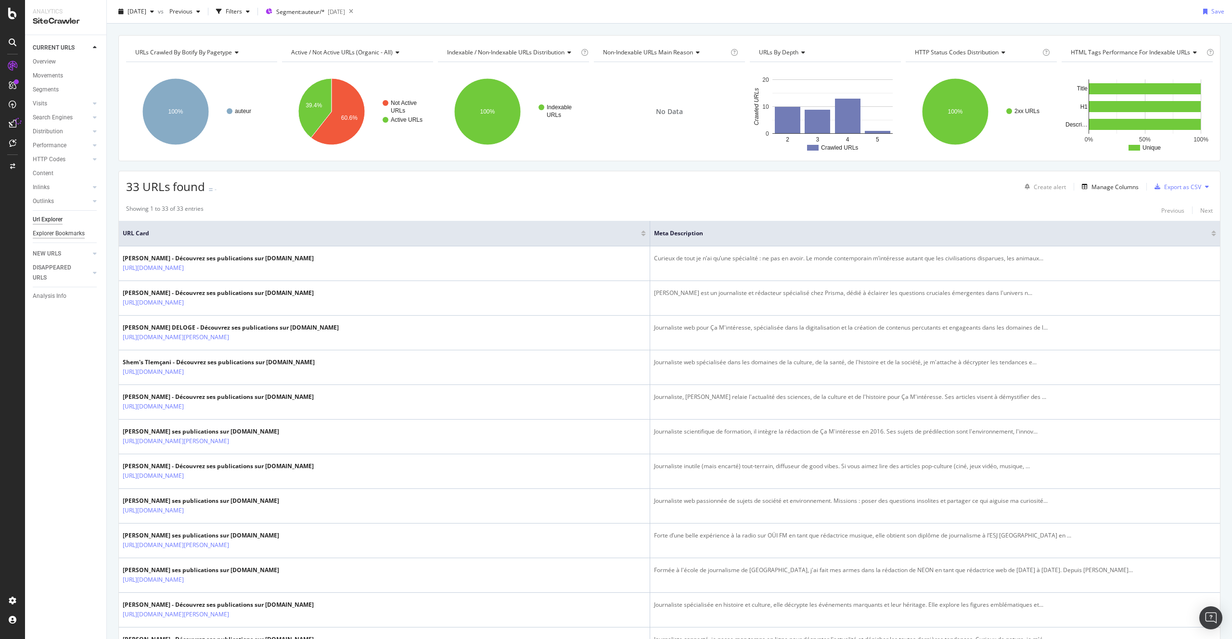
click at [57, 234] on div "Explorer Bookmarks" at bounding box center [59, 234] width 52 height 10
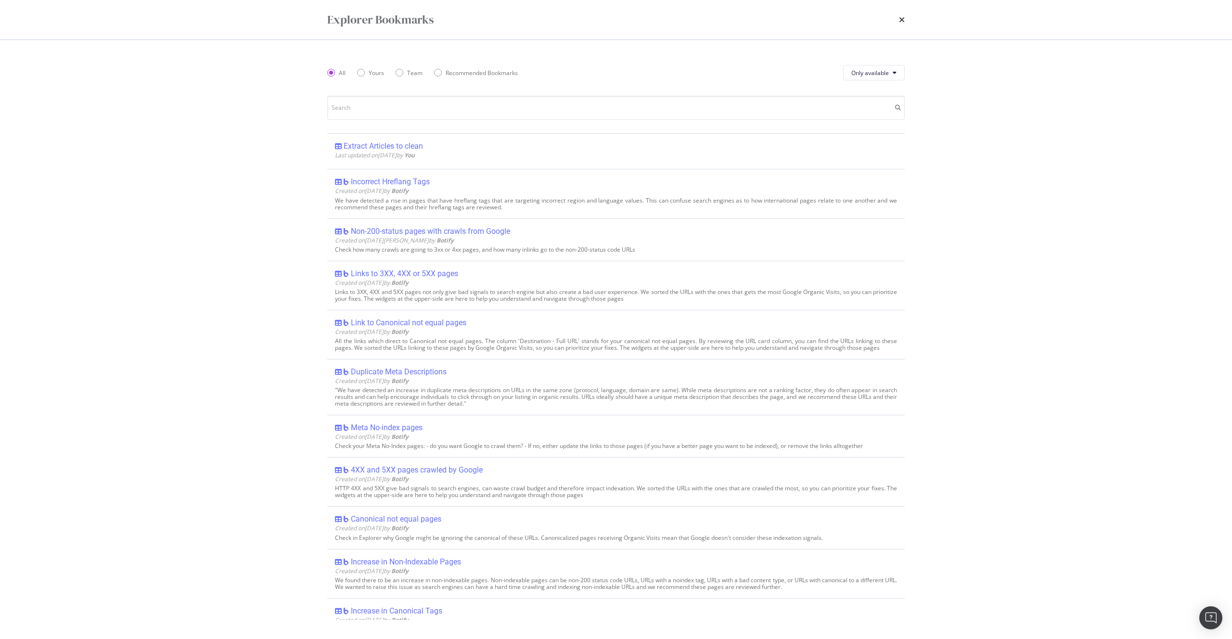
click at [906, 20] on div "Explorer Bookmarks" at bounding box center [616, 19] width 616 height 39
click at [899, 20] on icon "times" at bounding box center [902, 20] width 6 height 8
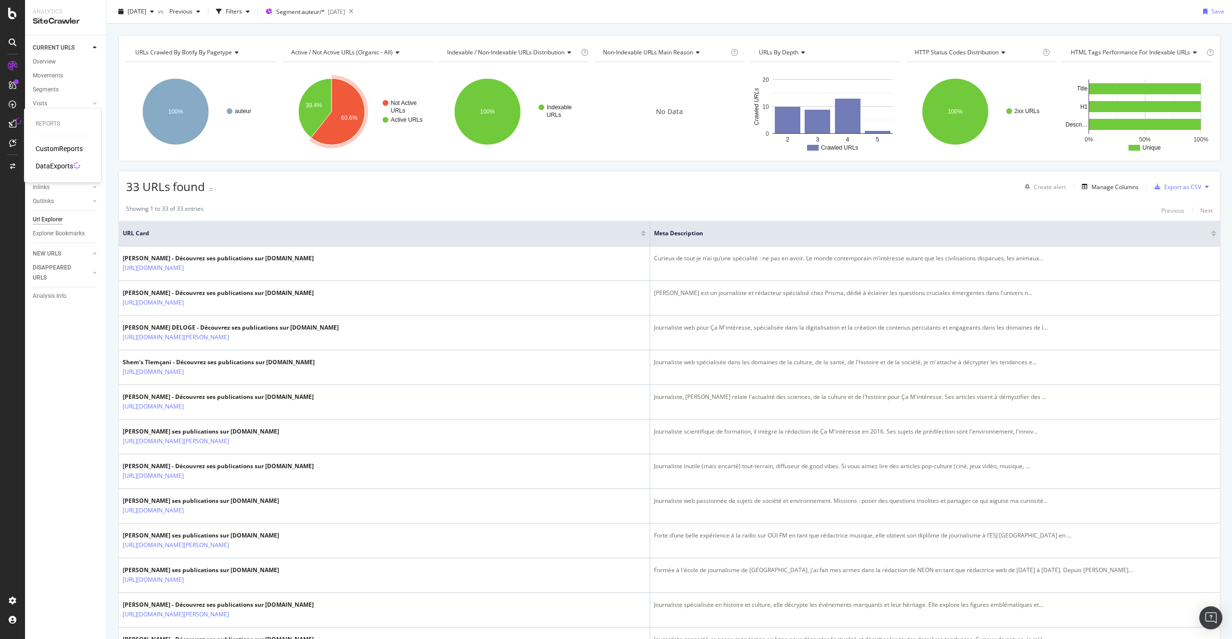
click at [74, 163] on div at bounding box center [77, 165] width 7 height 7
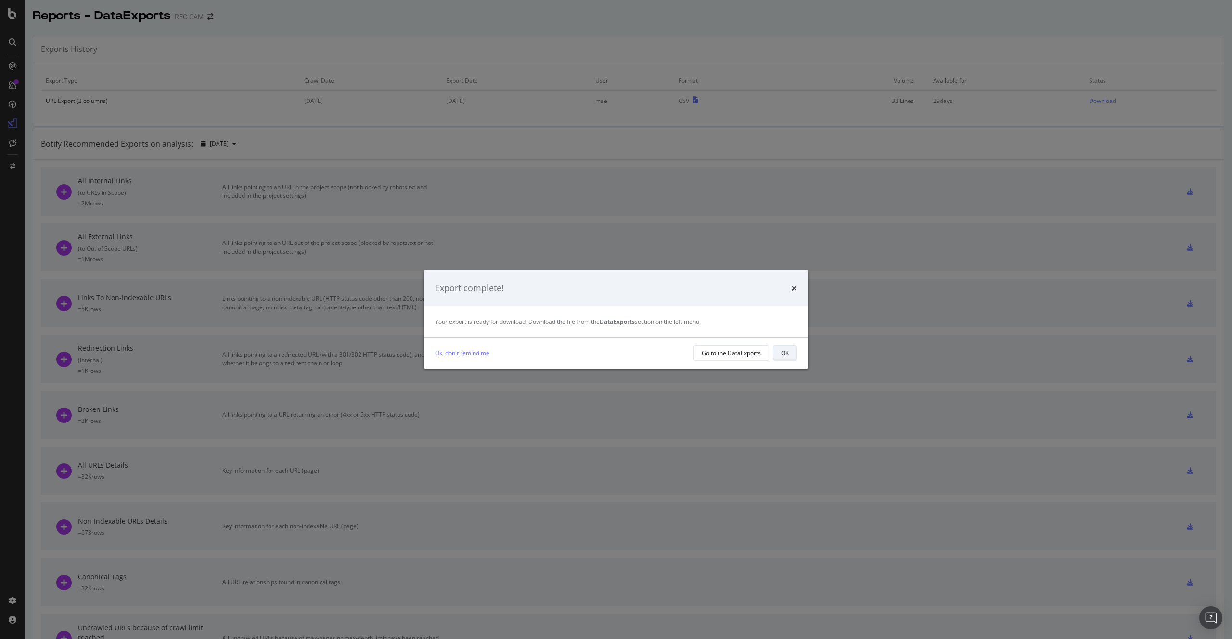
click at [779, 357] on button "OK" at bounding box center [785, 352] width 24 height 15
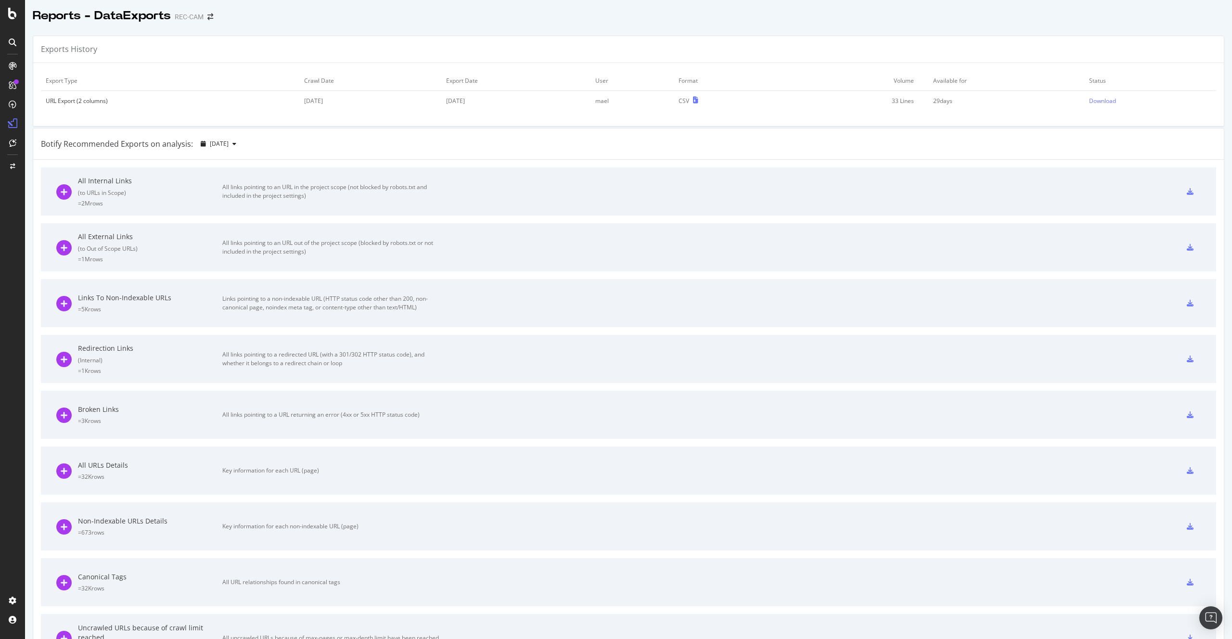
click at [1077, 113] on div "Export Type Crawl Date Export Date User Format Volume Available for Status URL …" at bounding box center [628, 94] width 1190 height 63
click at [1089, 104] on div "Download" at bounding box center [1102, 101] width 27 height 8
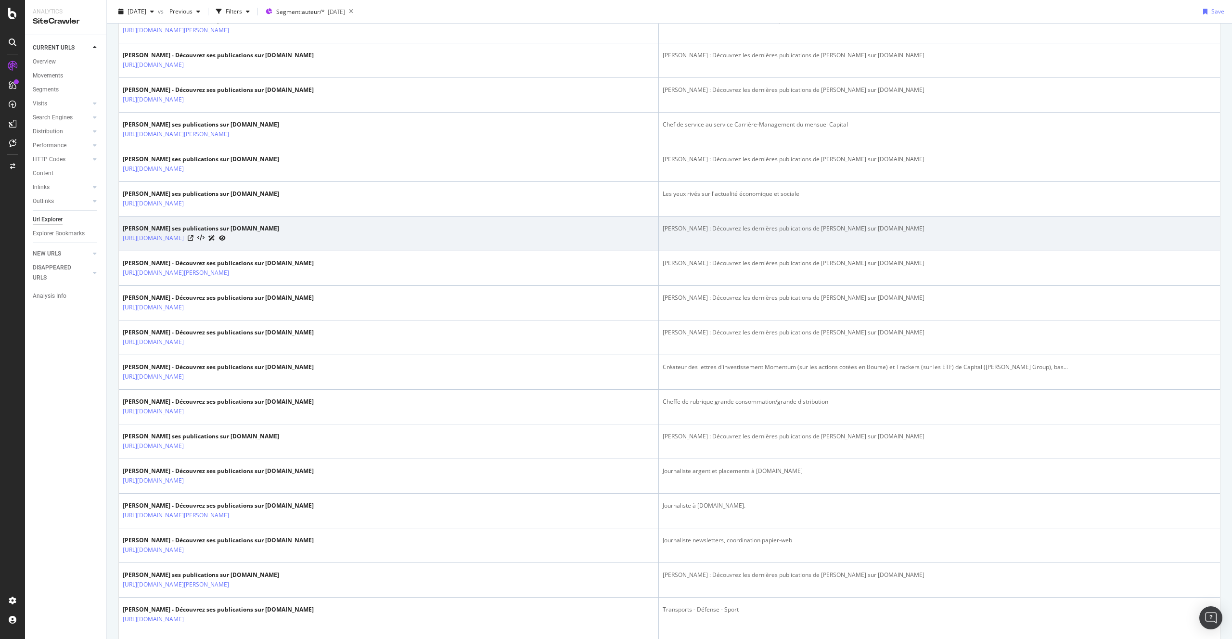
scroll to position [465, 0]
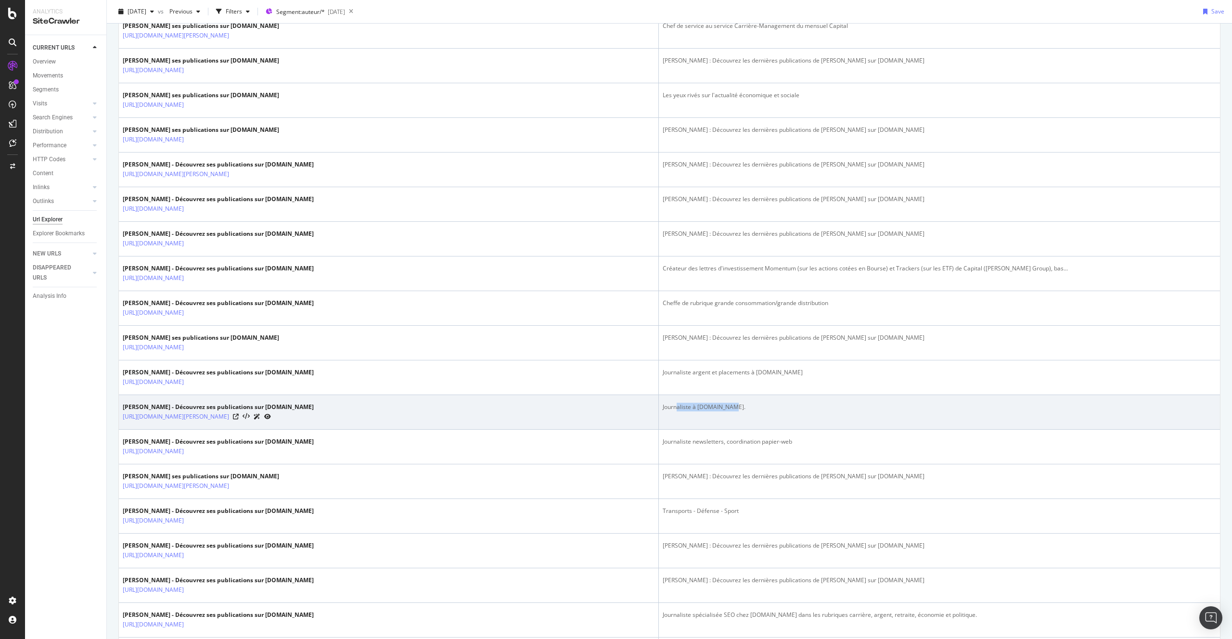
drag, startPoint x: 690, startPoint y: 411, endPoint x: 674, endPoint y: 415, distance: 16.8
click at [674, 415] on td "Journaliste à [DOMAIN_NAME]." at bounding box center [939, 412] width 561 height 35
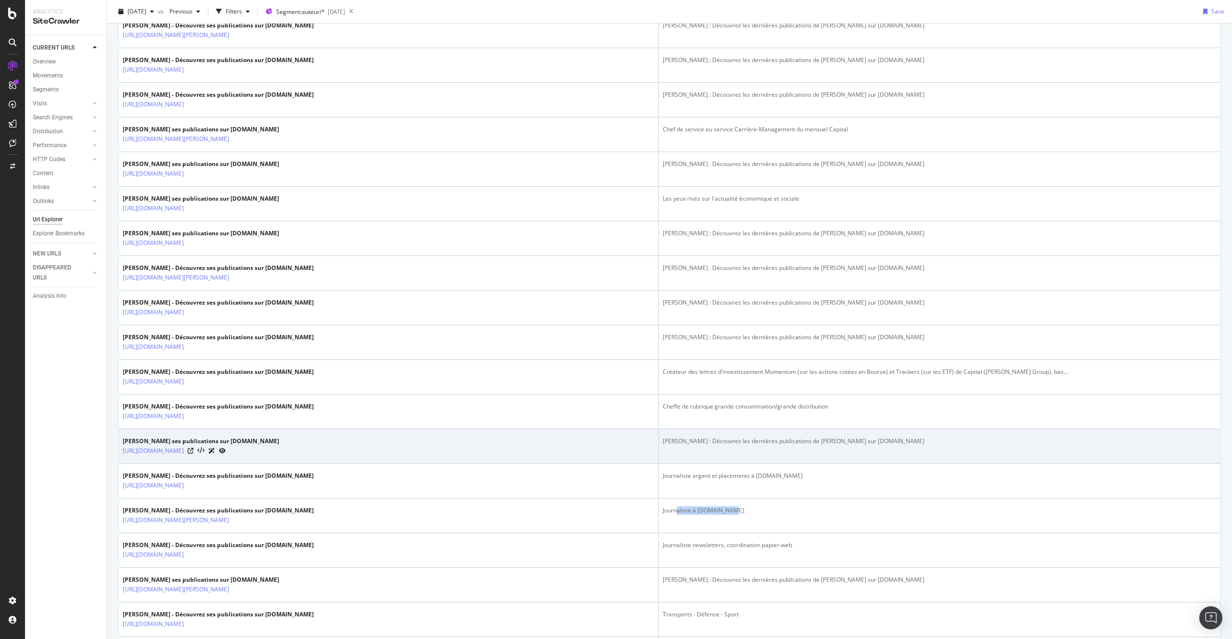
scroll to position [0, 0]
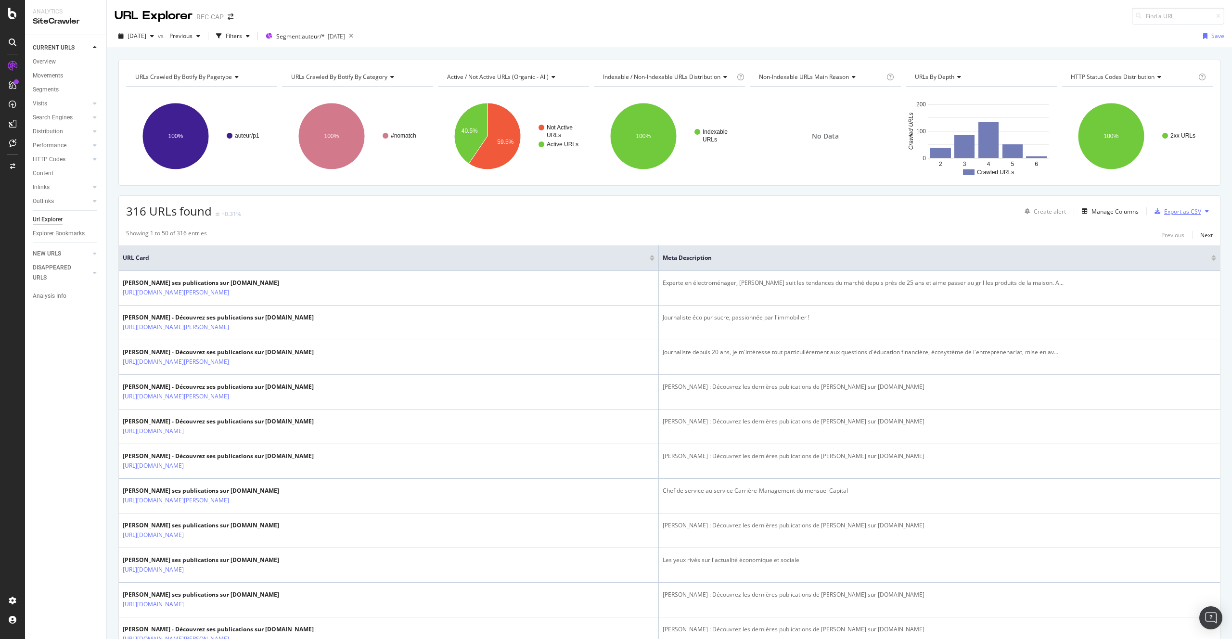
click at [1172, 211] on div "Export as CSV" at bounding box center [1182, 211] width 37 height 8
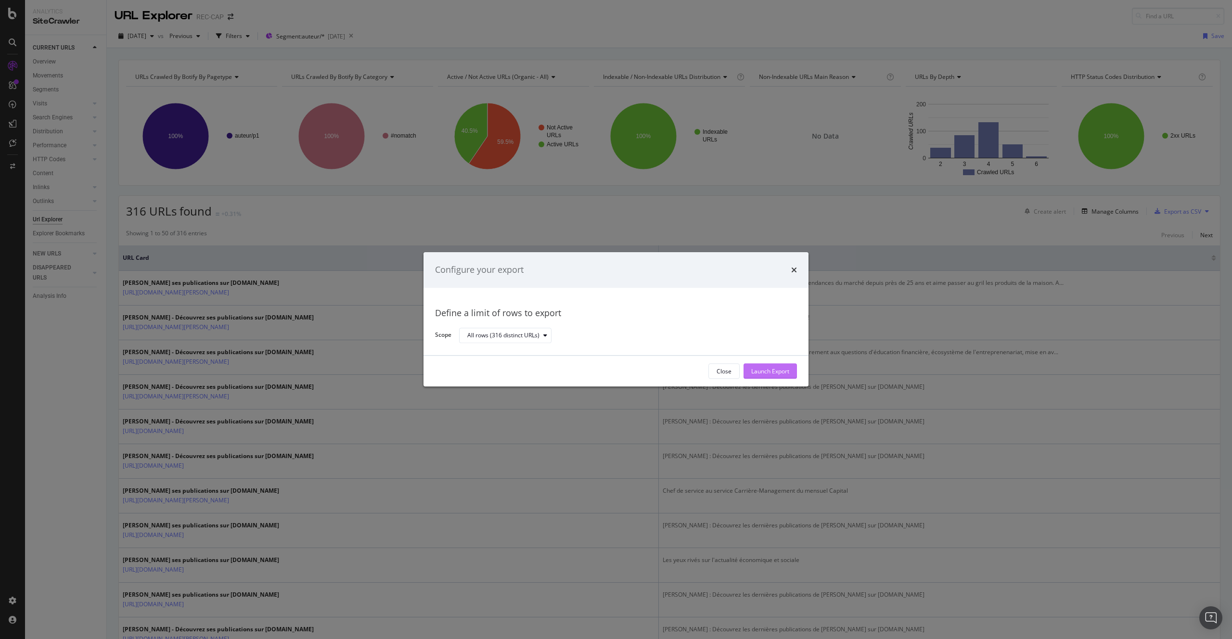
click at [751, 372] on div "Launch Export" at bounding box center [770, 371] width 38 height 8
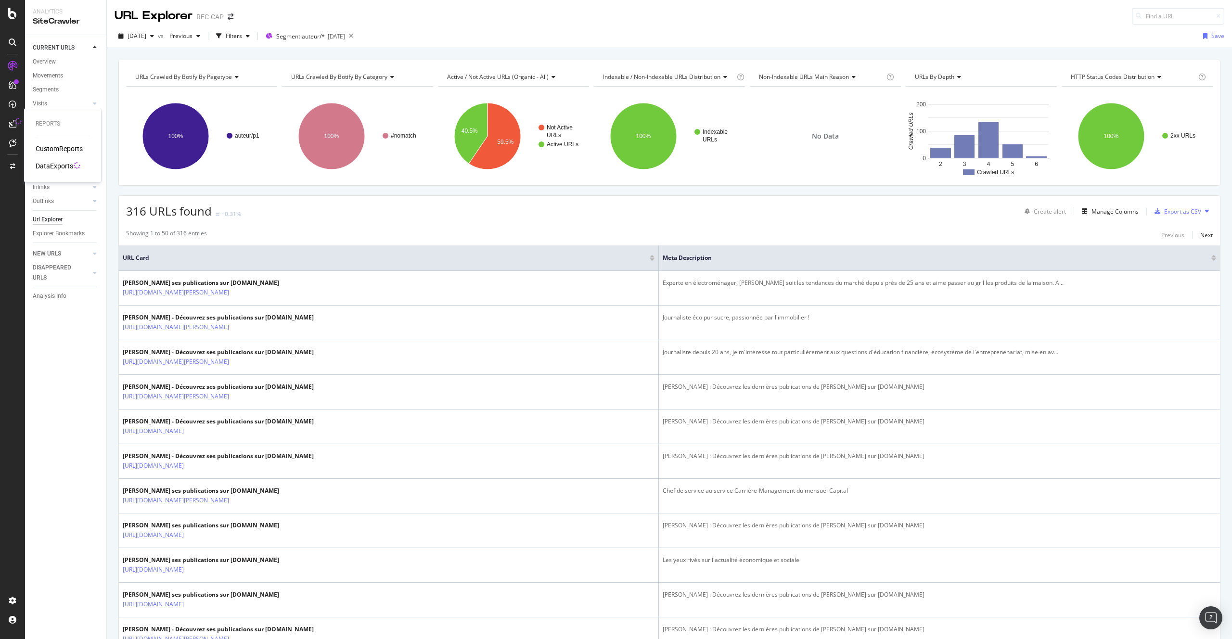
click at [45, 163] on div "DataExports" at bounding box center [55, 166] width 38 height 10
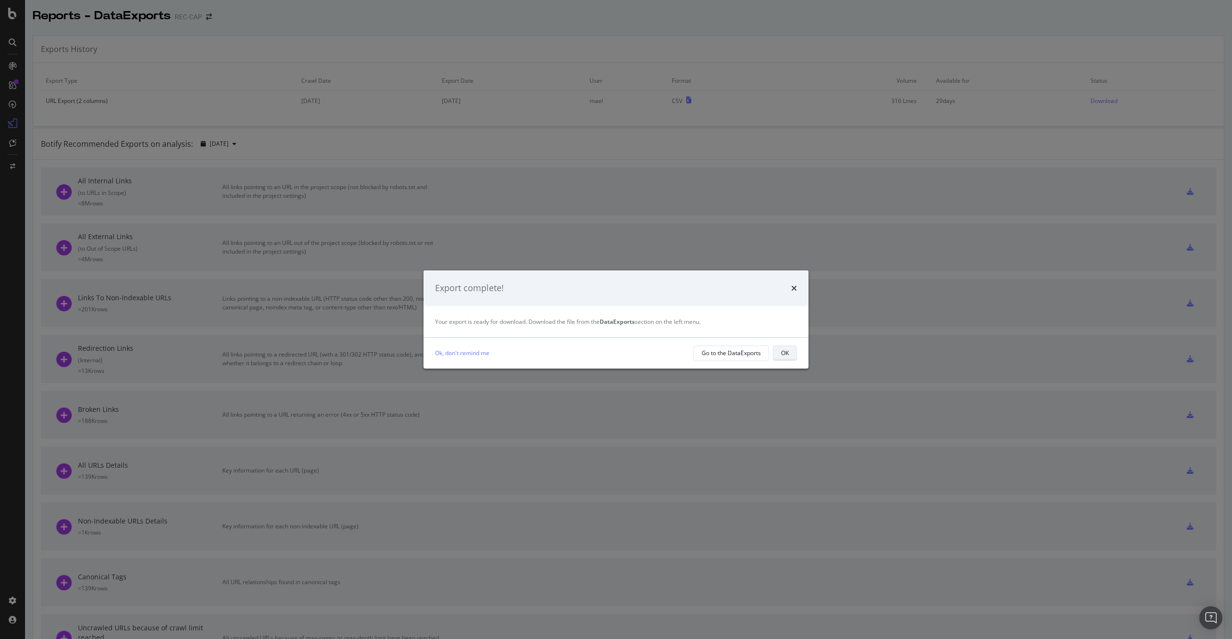
click at [787, 358] on div "OK" at bounding box center [785, 352] width 8 height 13
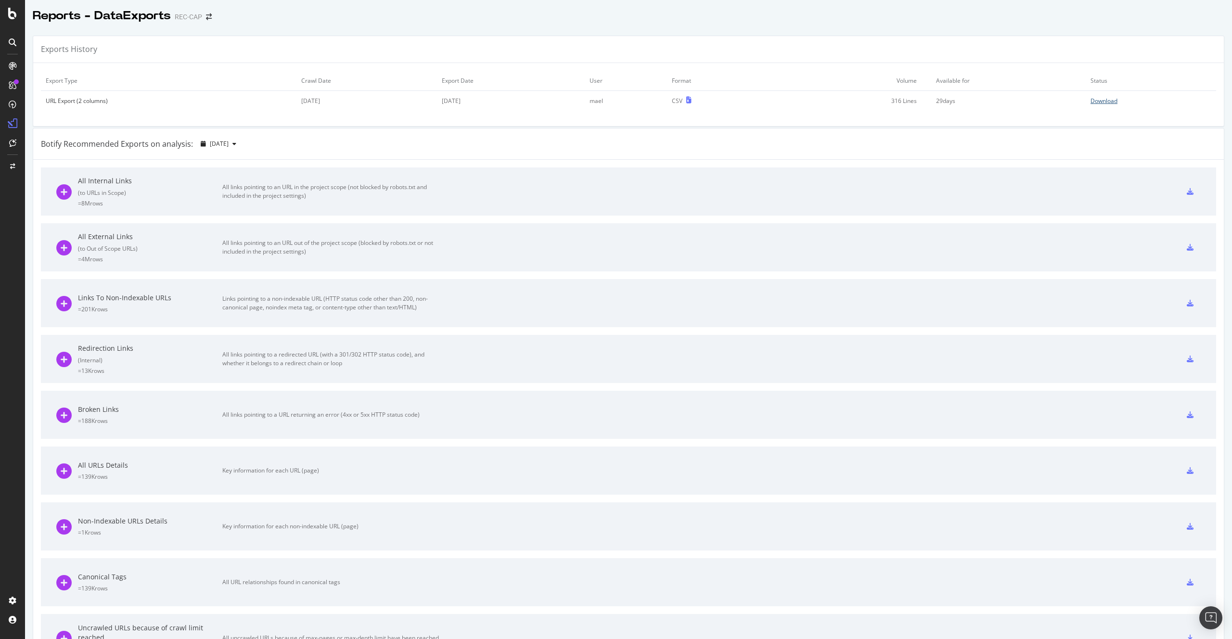
click at [1090, 100] on div "Download" at bounding box center [1103, 101] width 27 height 8
click at [277, 154] on div "Botify Recommended Exports on analysis: [DATE]" at bounding box center [628, 143] width 1190 height 31
